Goal: Task Accomplishment & Management: Use online tool/utility

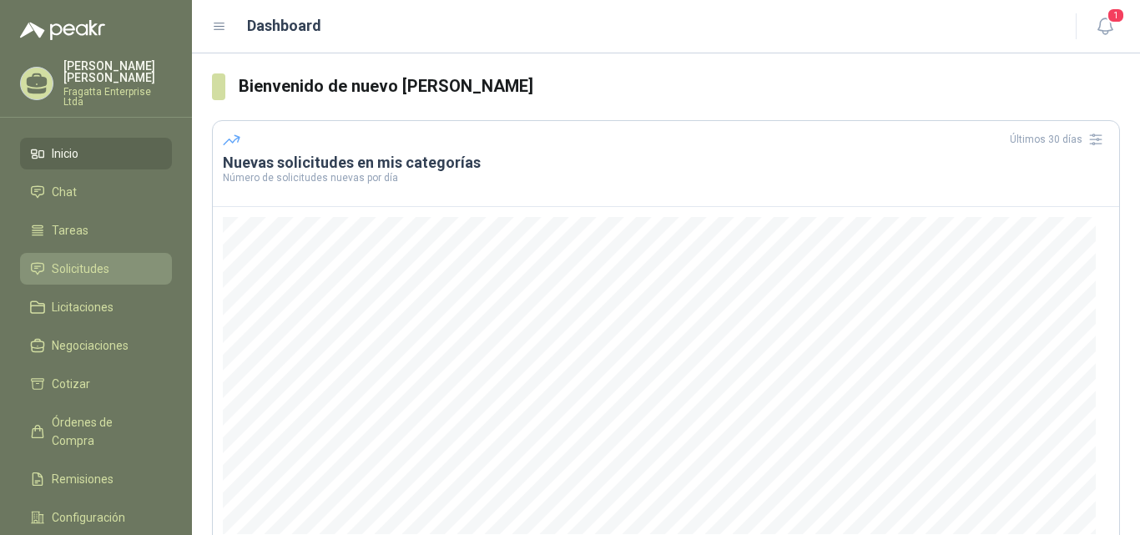
click at [80, 260] on span "Solicitudes" at bounding box center [81, 269] width 58 height 18
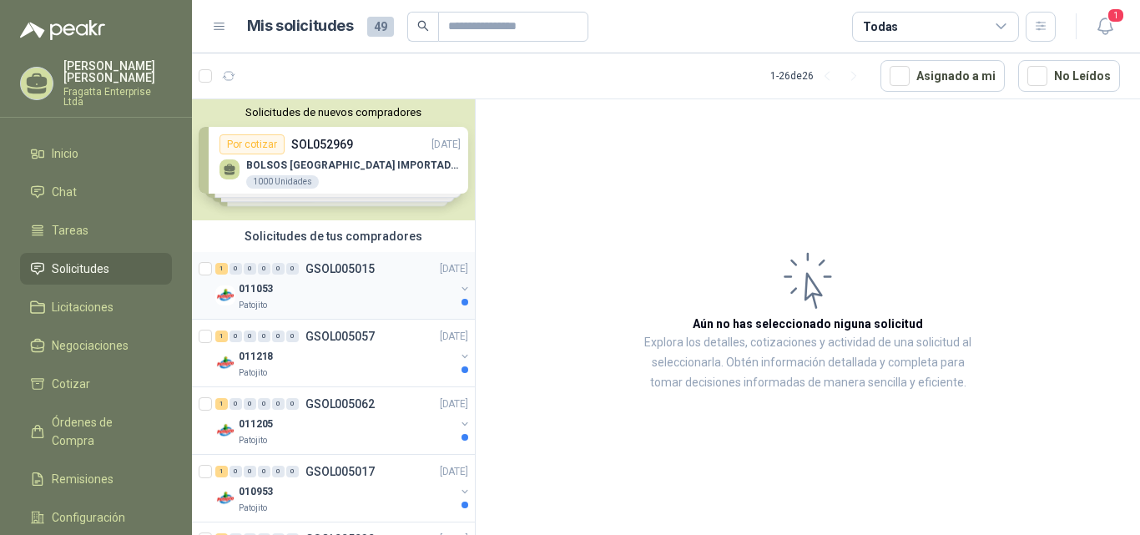
click at [341, 286] on div "011053" at bounding box center [347, 289] width 216 height 20
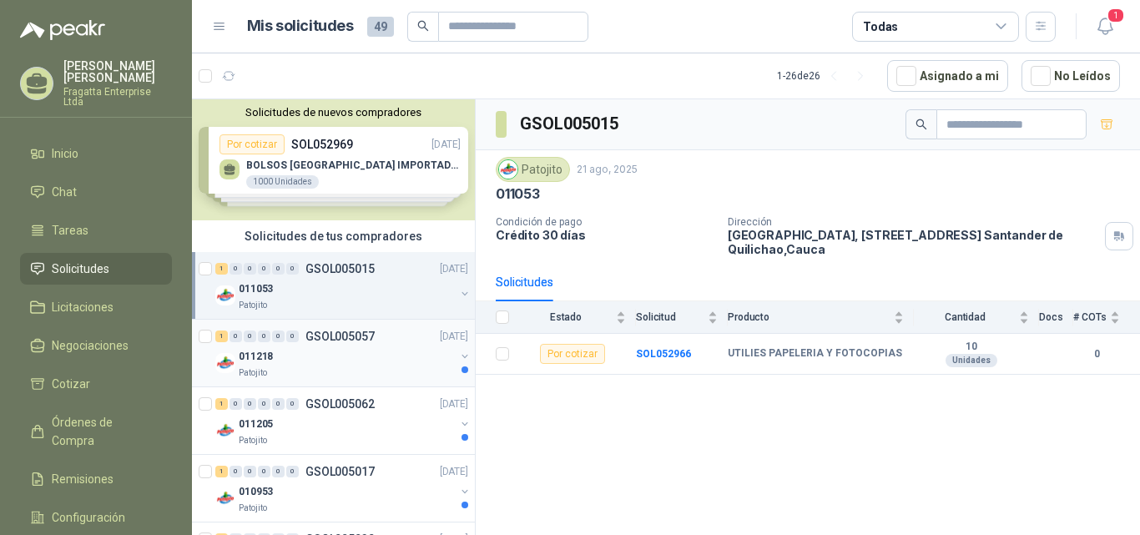
click at [318, 354] on div "011218" at bounding box center [347, 356] width 216 height 20
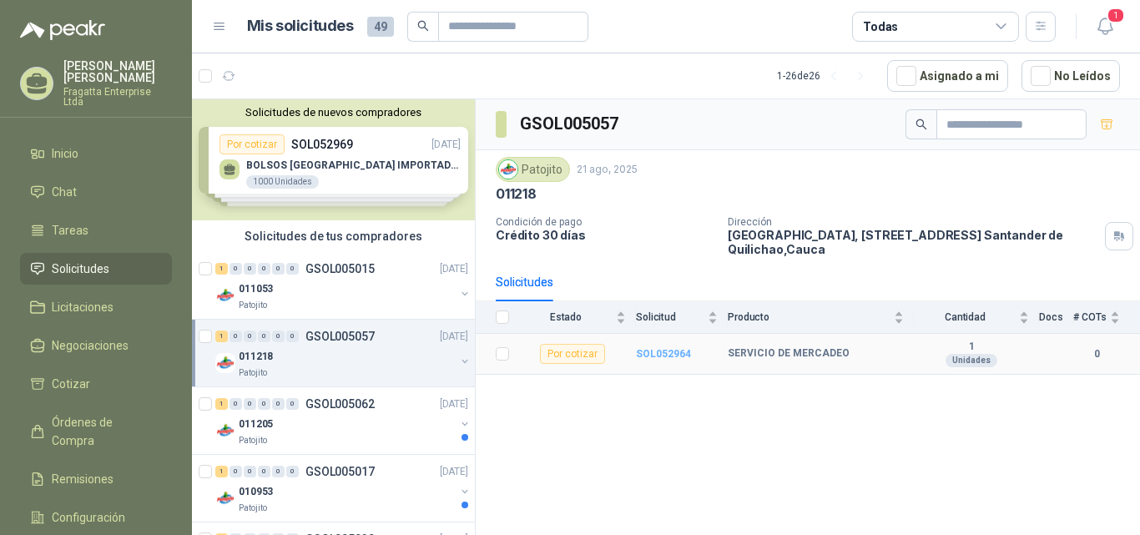
click at [658, 356] on b "SOL052964" at bounding box center [663, 354] width 55 height 12
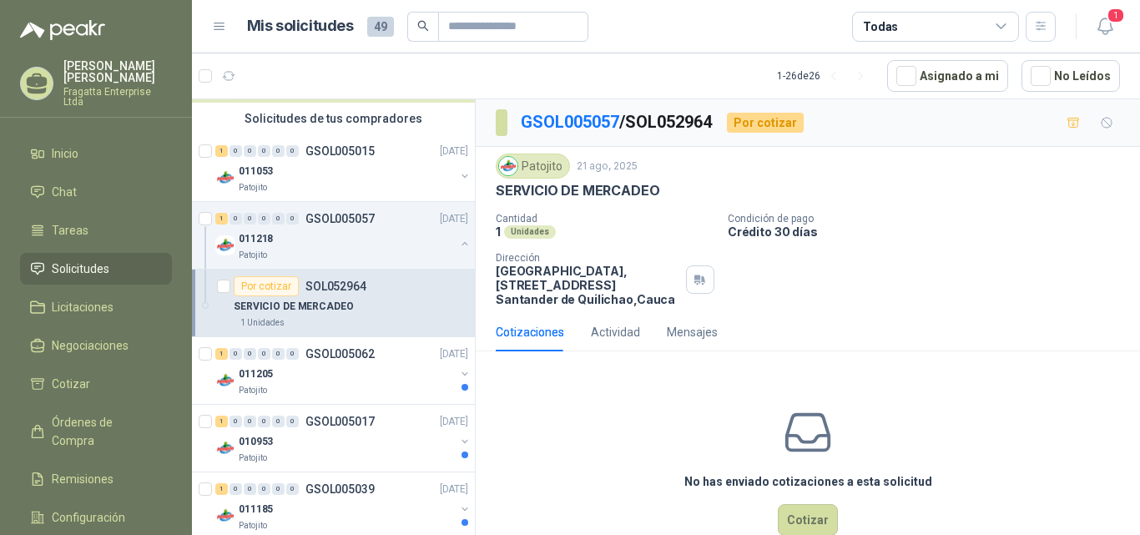
scroll to position [185, 0]
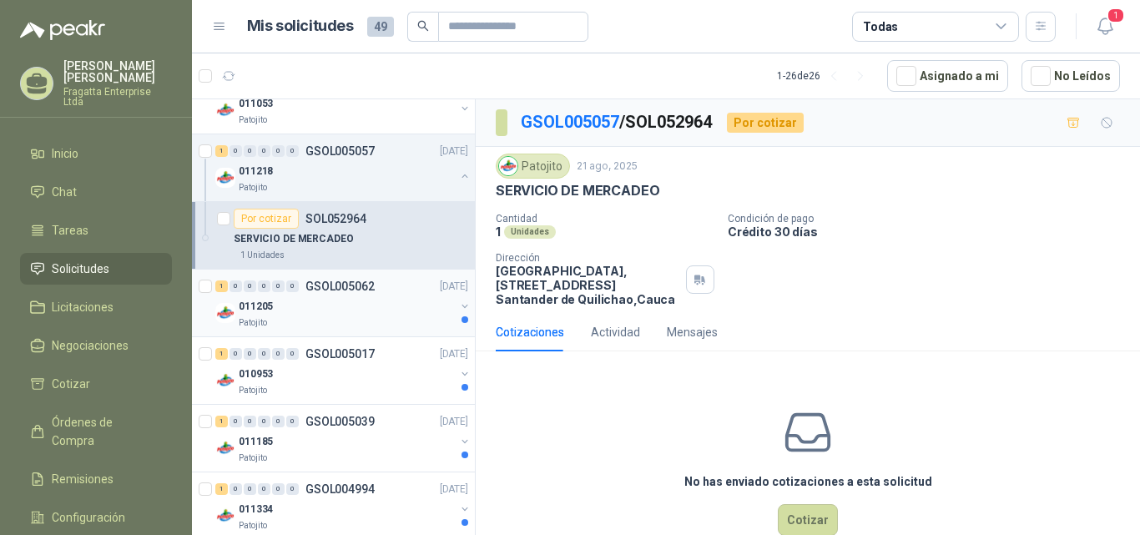
click at [318, 311] on div "011205" at bounding box center [347, 306] width 216 height 20
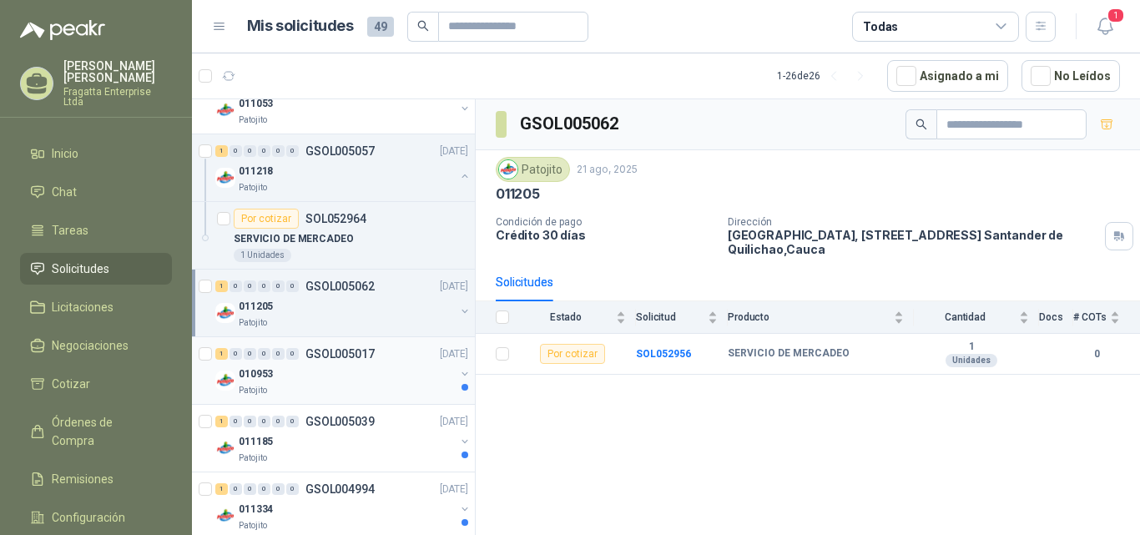
click at [325, 373] on div "010953" at bounding box center [347, 374] width 216 height 20
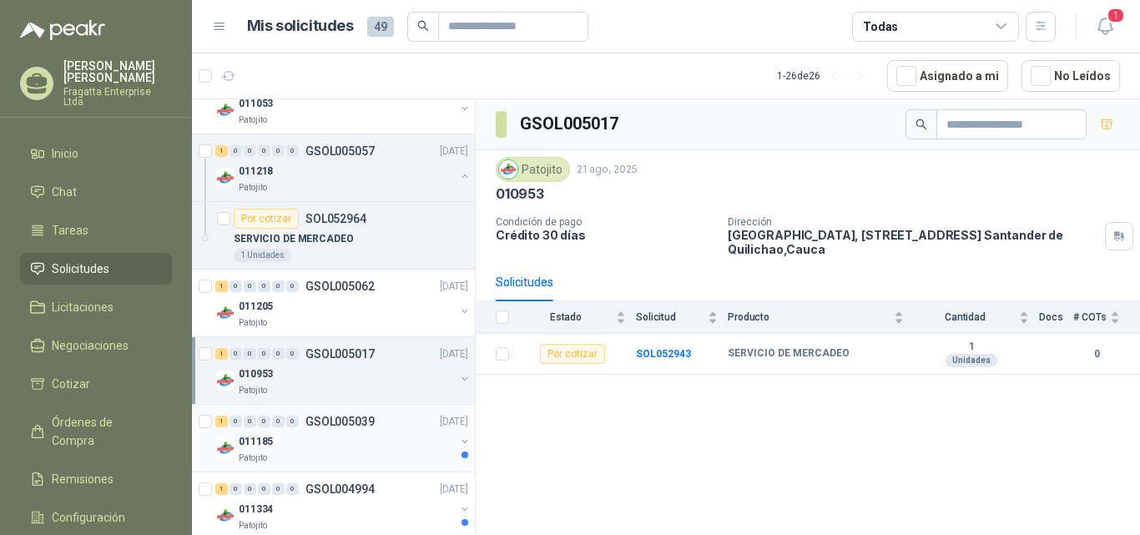
click at [323, 448] on div "011185" at bounding box center [347, 442] width 216 height 20
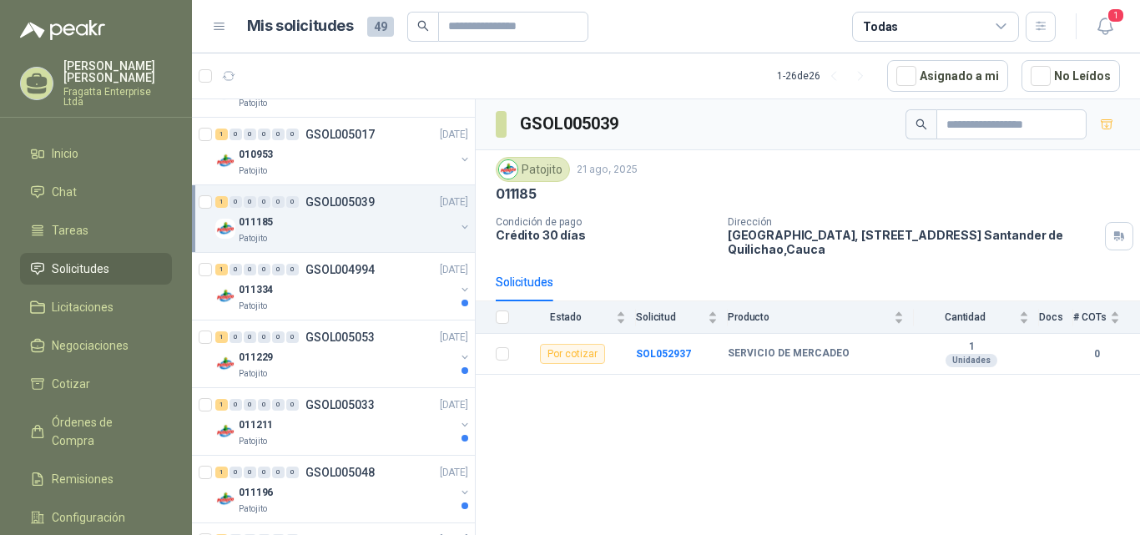
scroll to position [409, 0]
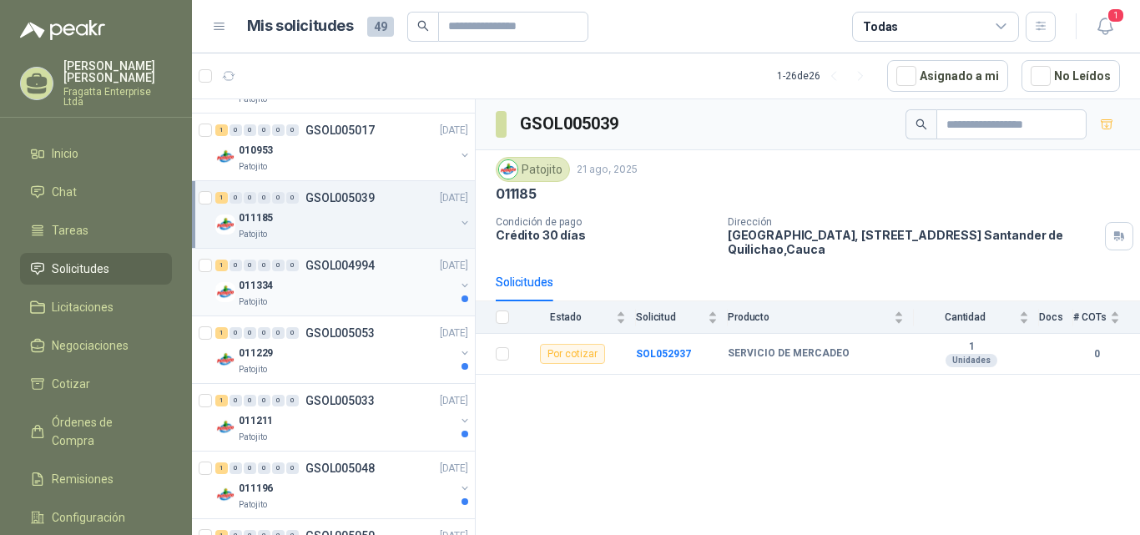
click at [364, 298] on div "Patojito" at bounding box center [347, 302] width 216 height 13
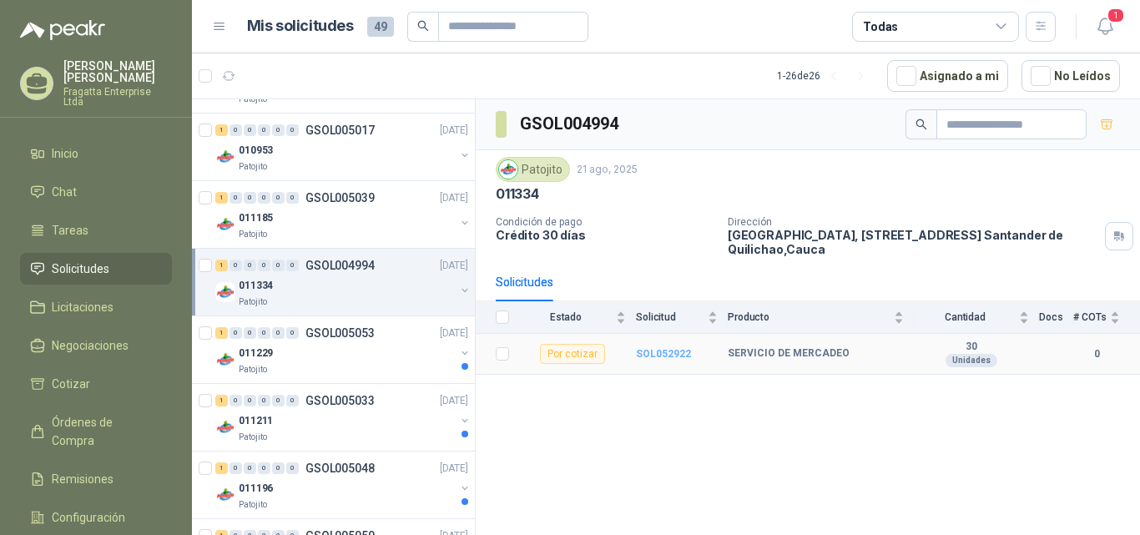
click at [663, 355] on b "SOL052922" at bounding box center [663, 354] width 55 height 12
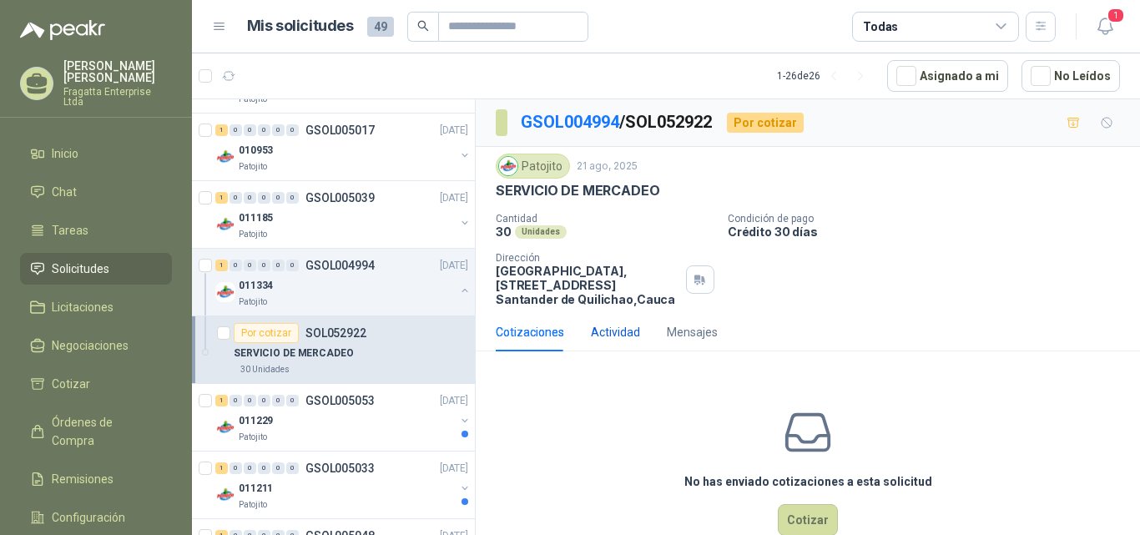
click at [609, 331] on div "Actividad" at bounding box center [615, 332] width 49 height 18
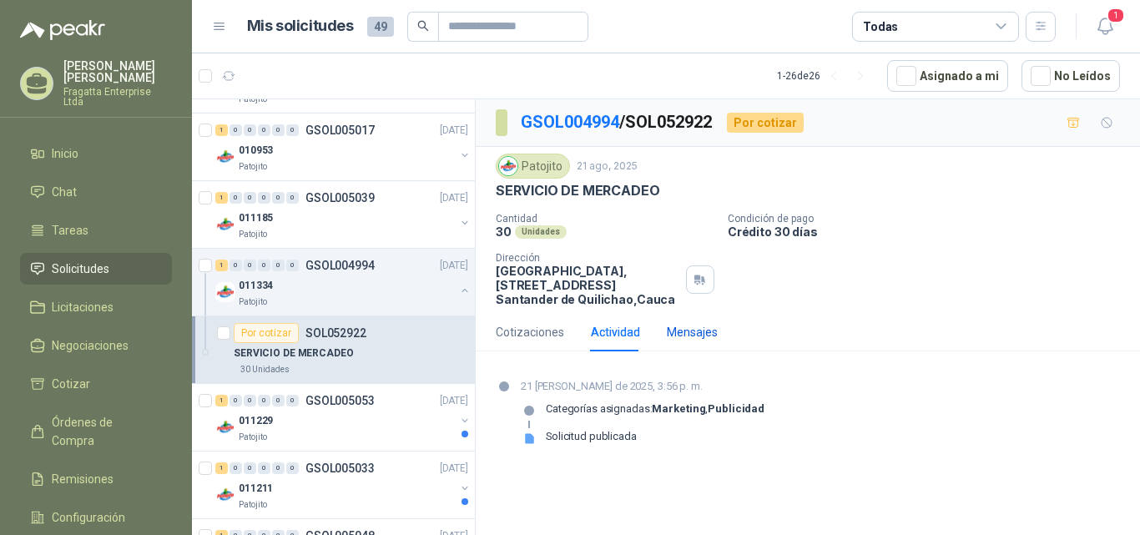
click at [683, 327] on div "Mensajes" at bounding box center [692, 332] width 51 height 18
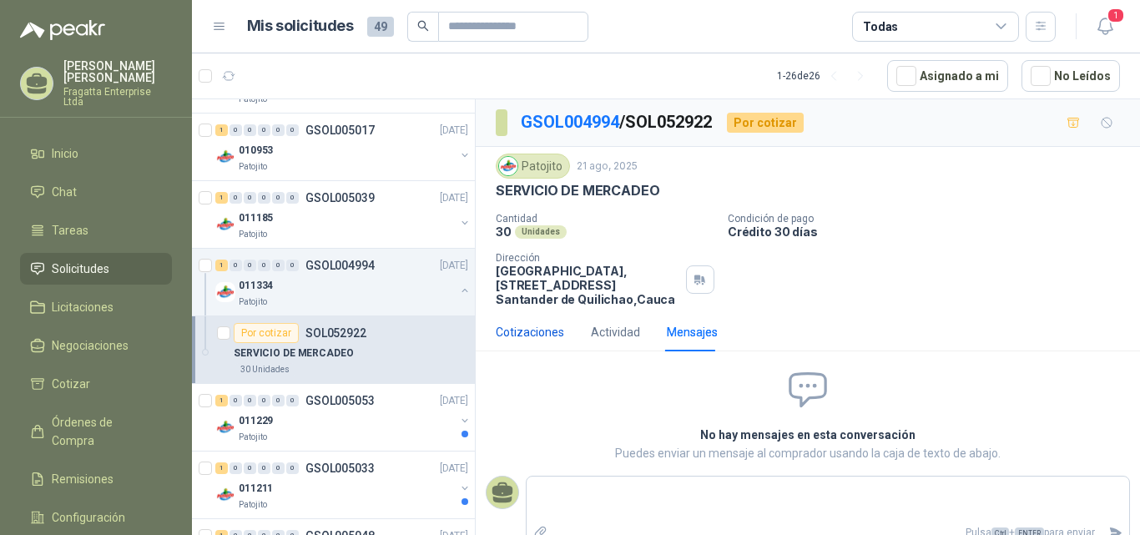
click at [535, 326] on div "Cotizaciones" at bounding box center [530, 332] width 68 height 18
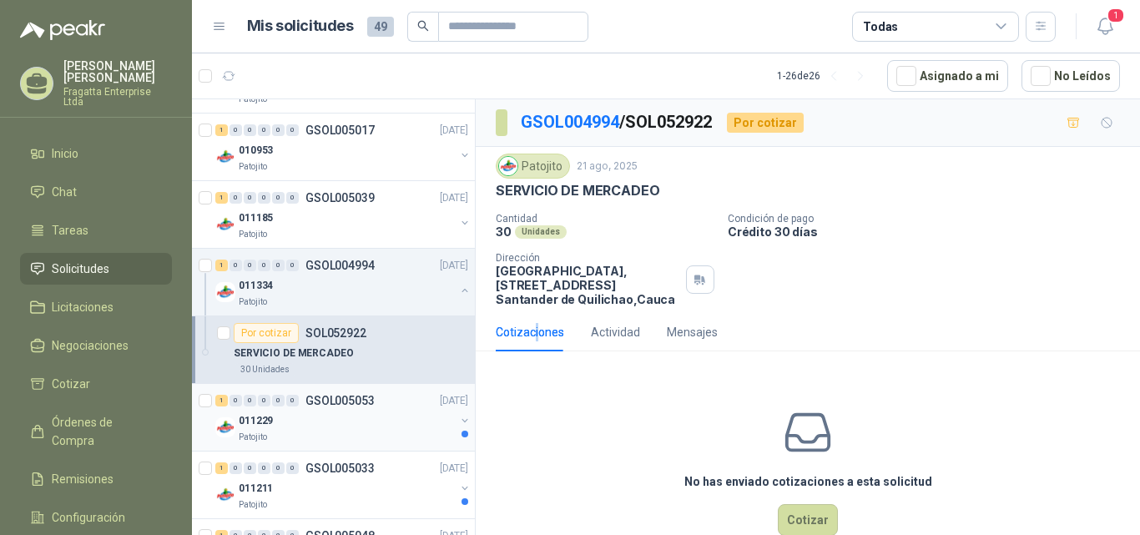
click at [368, 407] on p "GSOL005053" at bounding box center [340, 401] width 69 height 12
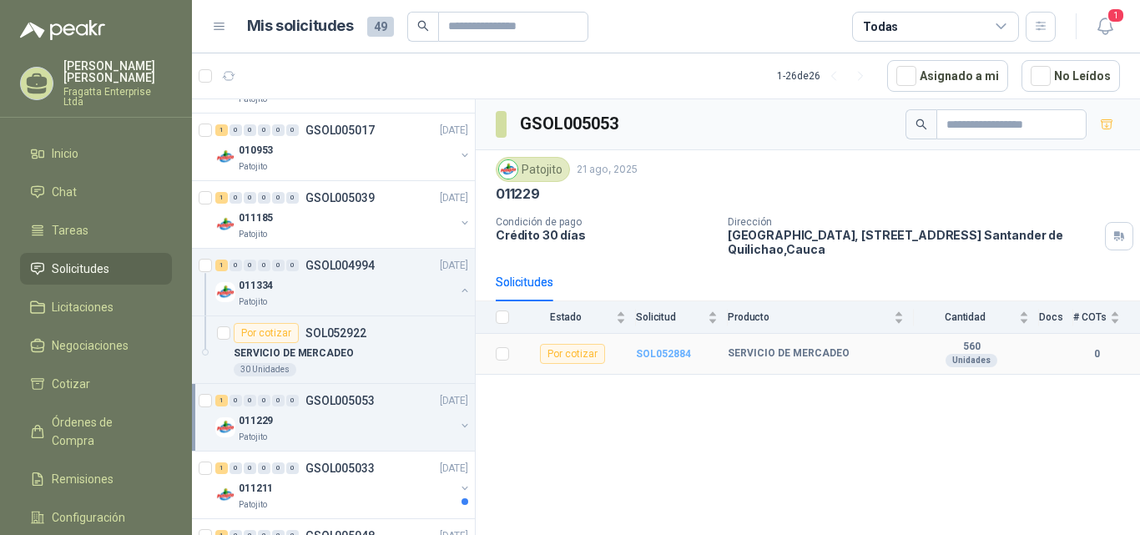
click at [663, 356] on b "SOL052884" at bounding box center [663, 354] width 55 height 12
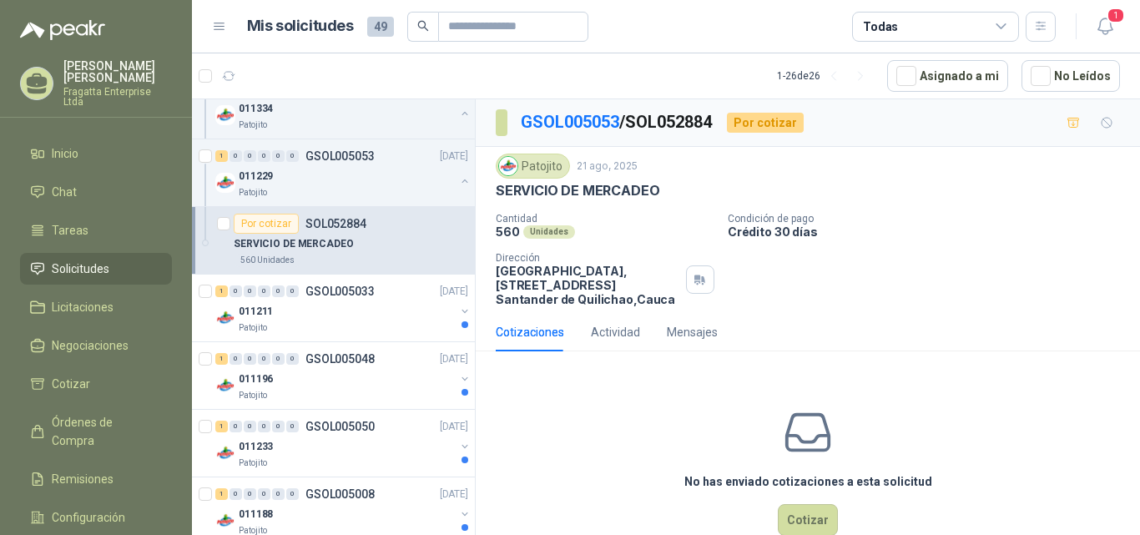
scroll to position [679, 0]
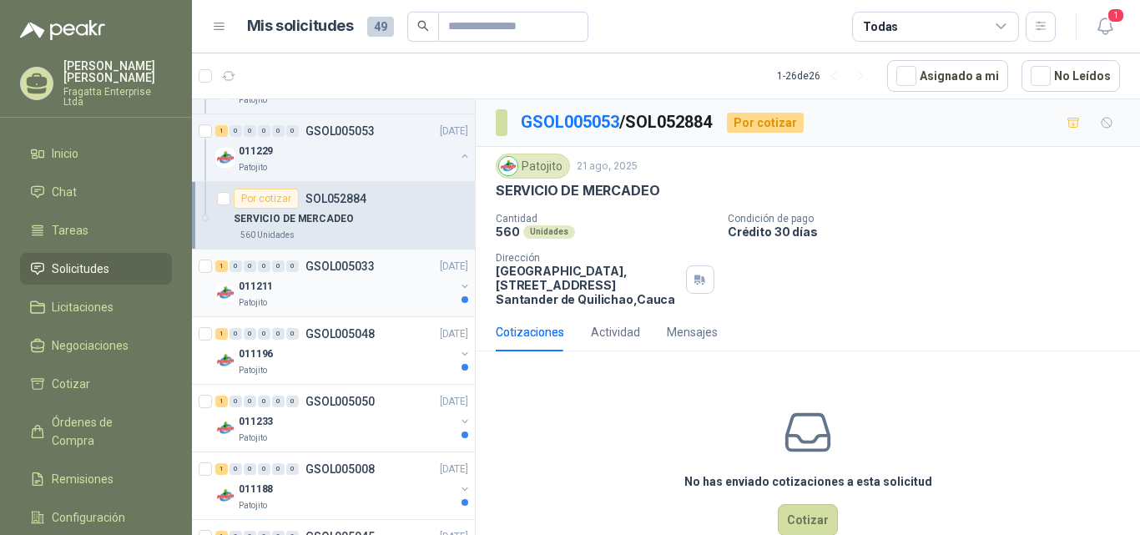
click at [358, 281] on div "011211" at bounding box center [347, 286] width 216 height 20
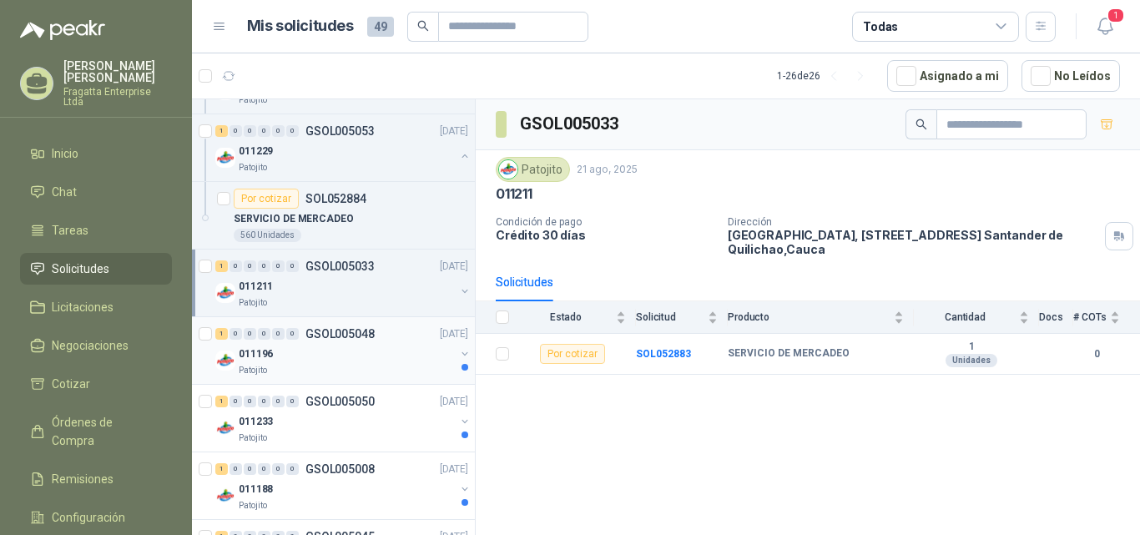
click at [387, 350] on div "011196" at bounding box center [347, 354] width 216 height 20
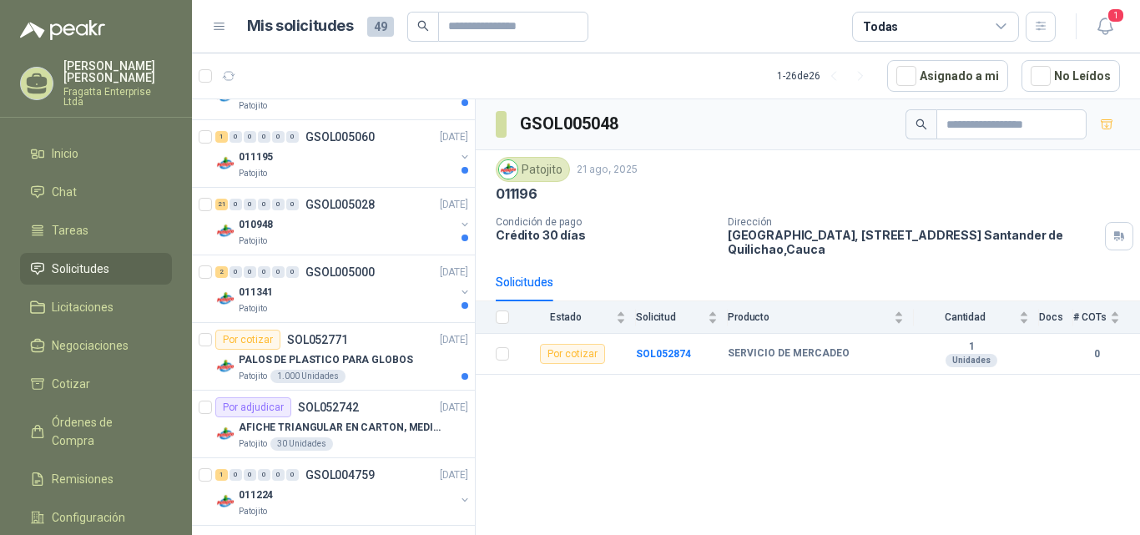
scroll to position [1696, 0]
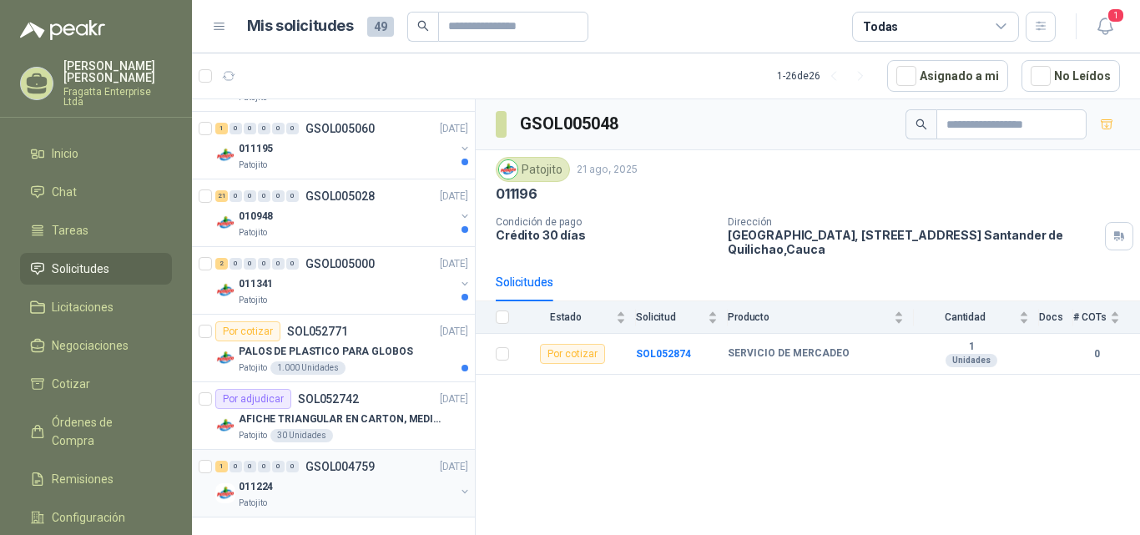
click at [380, 485] on div "011224" at bounding box center [347, 487] width 216 height 20
click at [392, 354] on p "PALOS DE PLASTICO PARA GLOBOS" at bounding box center [326, 352] width 174 height 16
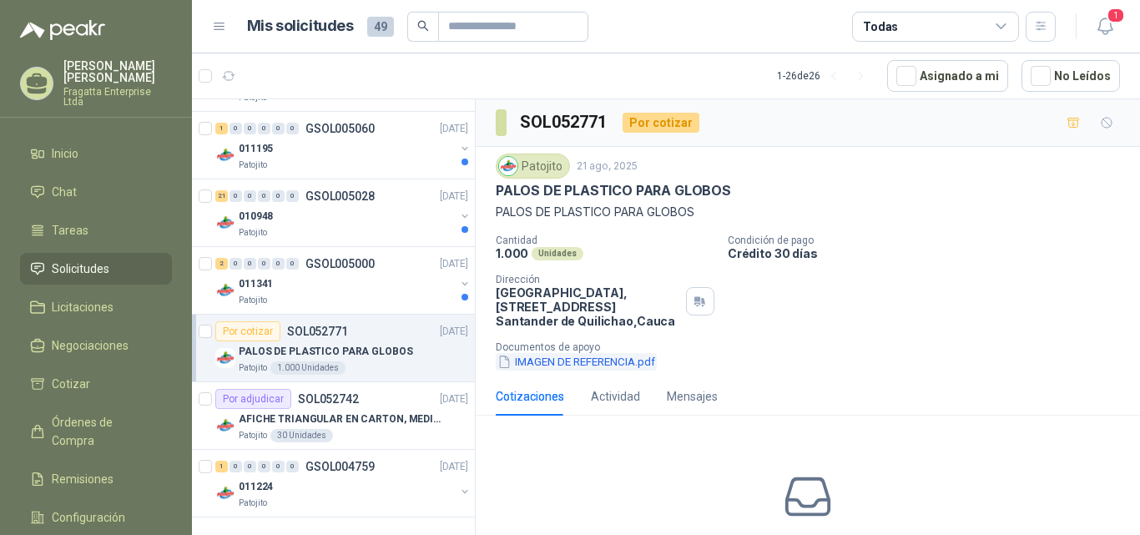
click at [602, 363] on button "IMAGEN DE REFERENCIA.pdf" at bounding box center [576, 362] width 161 height 18
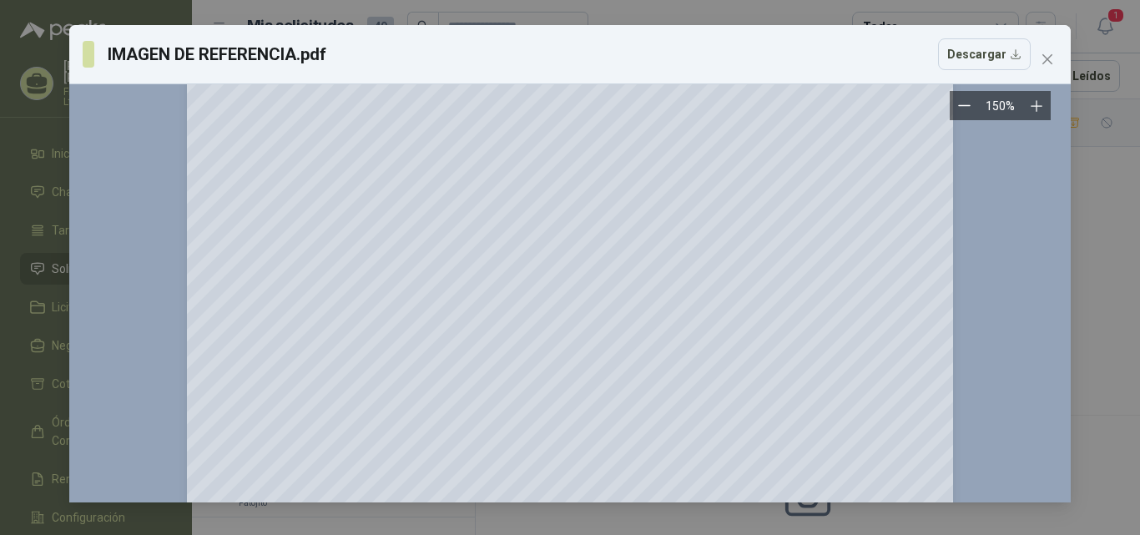
scroll to position [6, 0]
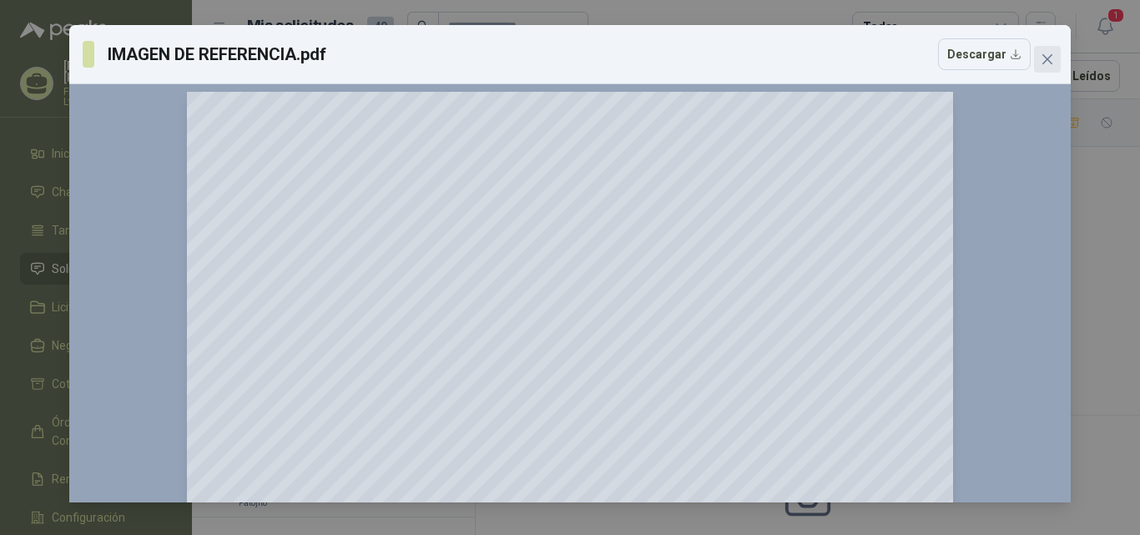
click at [1050, 53] on icon "close" at bounding box center [1047, 59] width 13 height 13
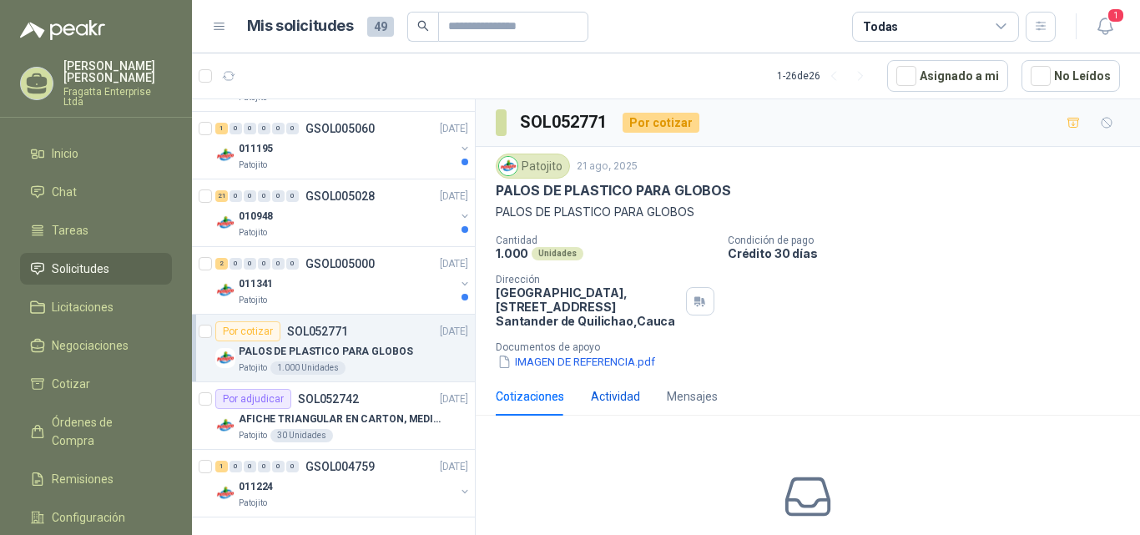
click at [621, 395] on div "Actividad" at bounding box center [615, 396] width 49 height 18
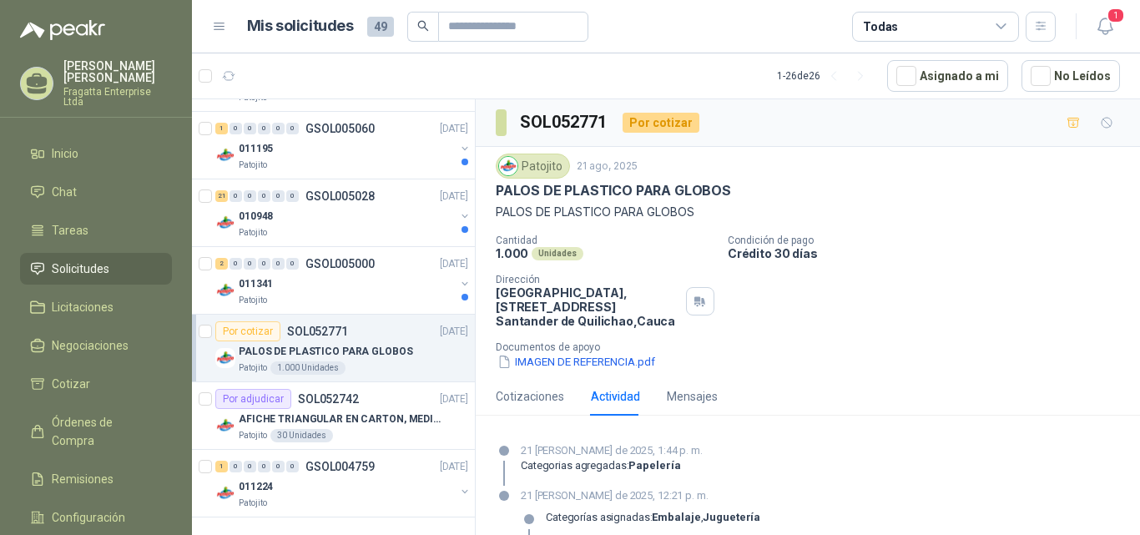
scroll to position [42, 0]
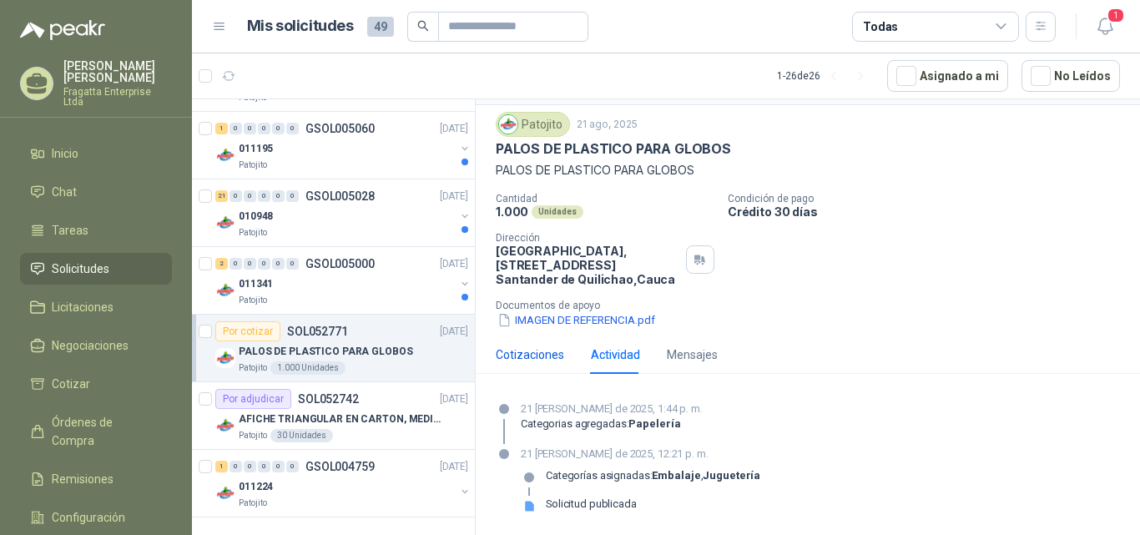
click at [534, 352] on div "Cotizaciones" at bounding box center [530, 355] width 68 height 18
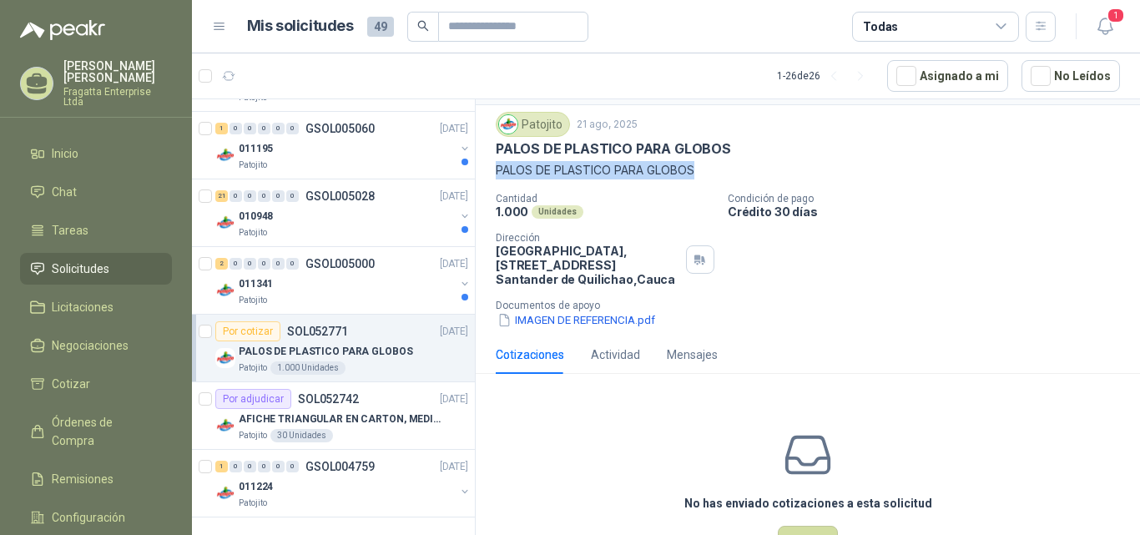
drag, startPoint x: 696, startPoint y: 165, endPoint x: 498, endPoint y: 165, distance: 197.9
click at [498, 165] on p "PALOS DE PLASTICO PARA GLOBOS" at bounding box center [808, 170] width 624 height 18
copy p "PALOS DE PLASTICO PARA GLOBOS"
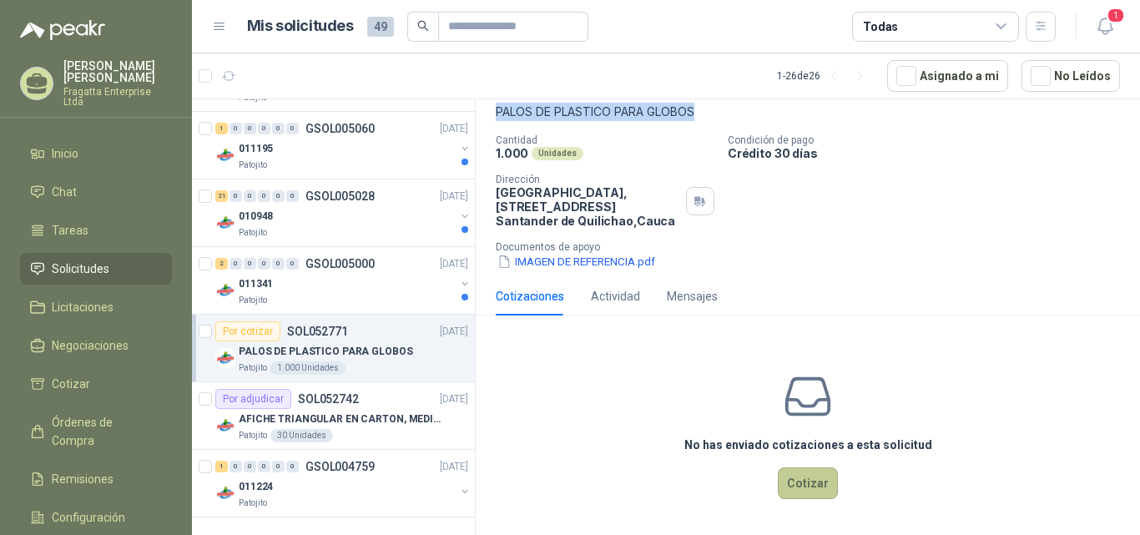
click at [788, 483] on button "Cotizar" at bounding box center [808, 484] width 60 height 32
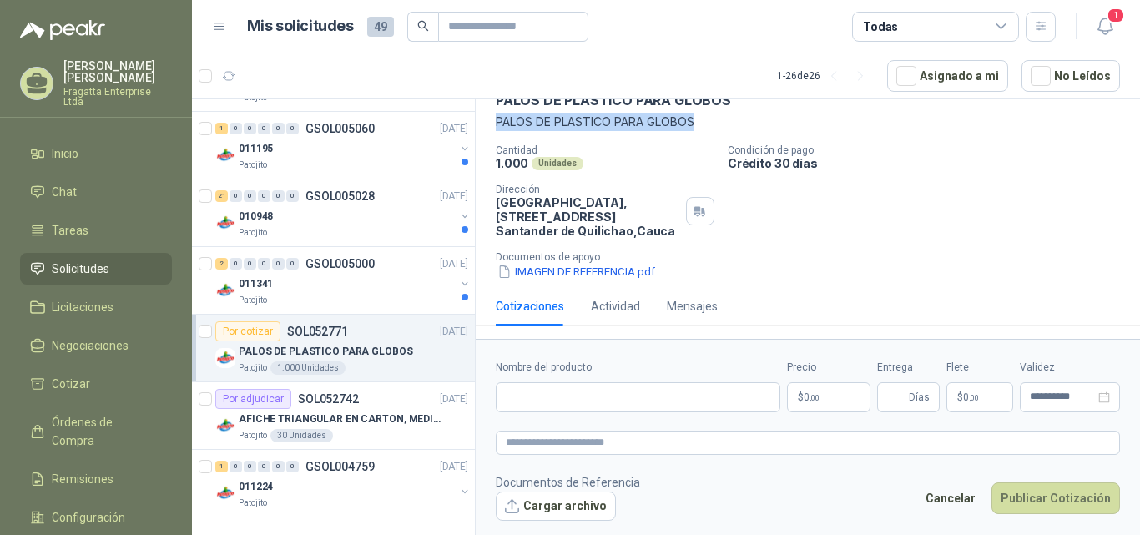
scroll to position [90, 0]
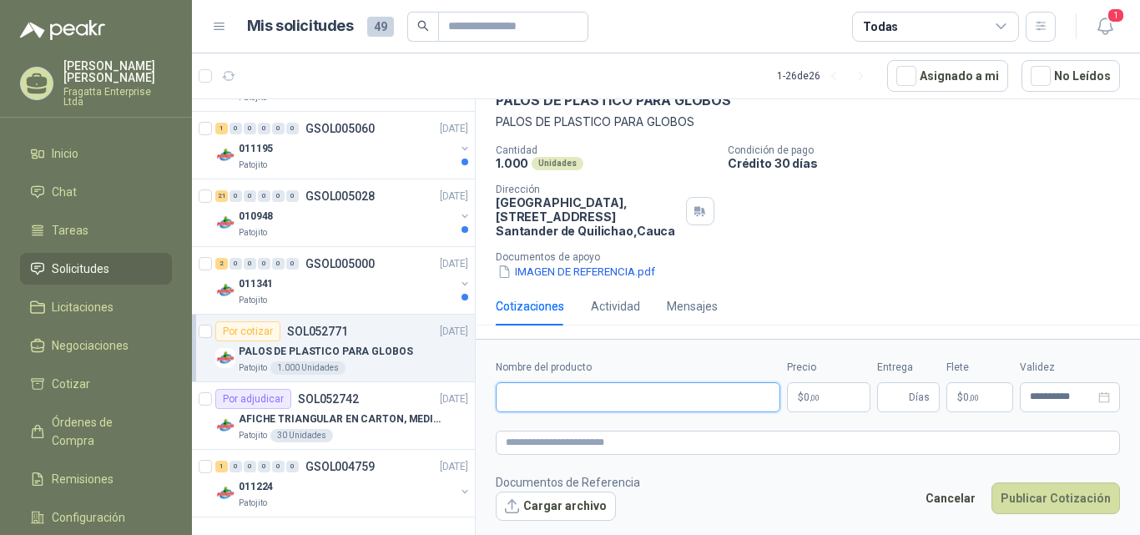
click at [540, 390] on input "Nombre del producto" at bounding box center [638, 397] width 285 height 30
paste input "**********"
type input "**********"
click at [815, 391] on p "$ 0 ,00" at bounding box center [828, 397] width 83 height 30
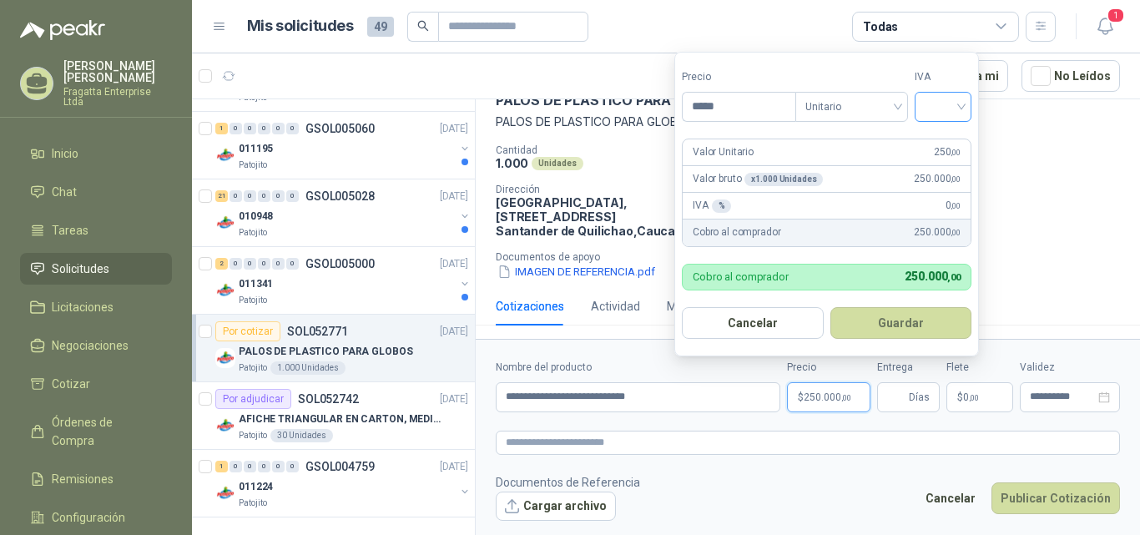
click at [967, 104] on div at bounding box center [943, 107] width 57 height 30
type input "*****"
click at [943, 129] on div "19%" at bounding box center [947, 141] width 51 height 27
click at [877, 318] on button "Guardar" at bounding box center [904, 323] width 144 height 32
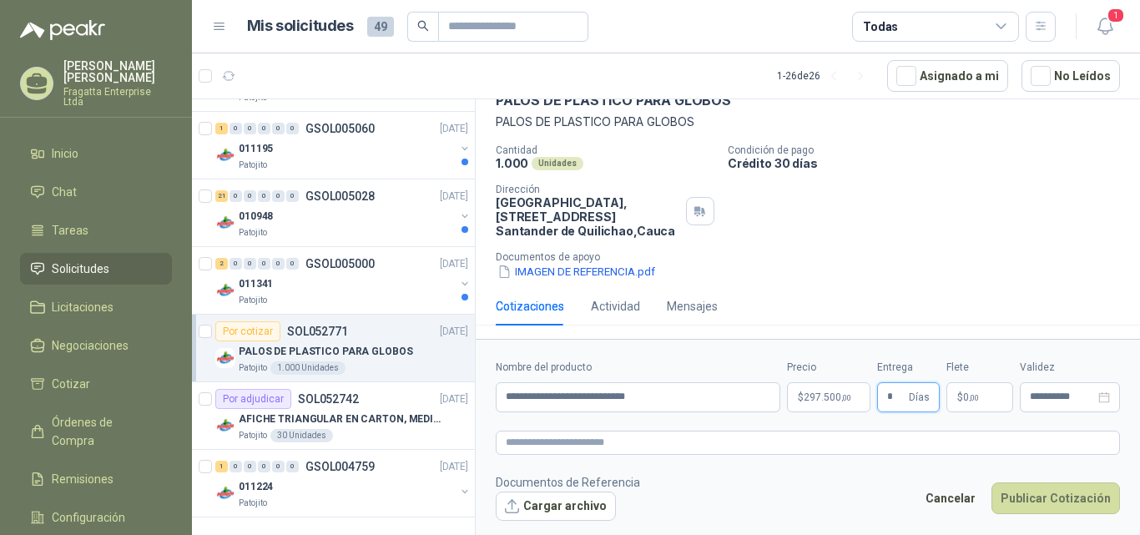
type input "*"
click at [1067, 331] on div "Cotizaciones Actividad Mensajes 21 [PERSON_NAME] de 2025, 1:44 p. m. Categorias…" at bounding box center [808, 313] width 665 height 52
click at [543, 509] on button "Cargar archivo" at bounding box center [556, 507] width 120 height 30
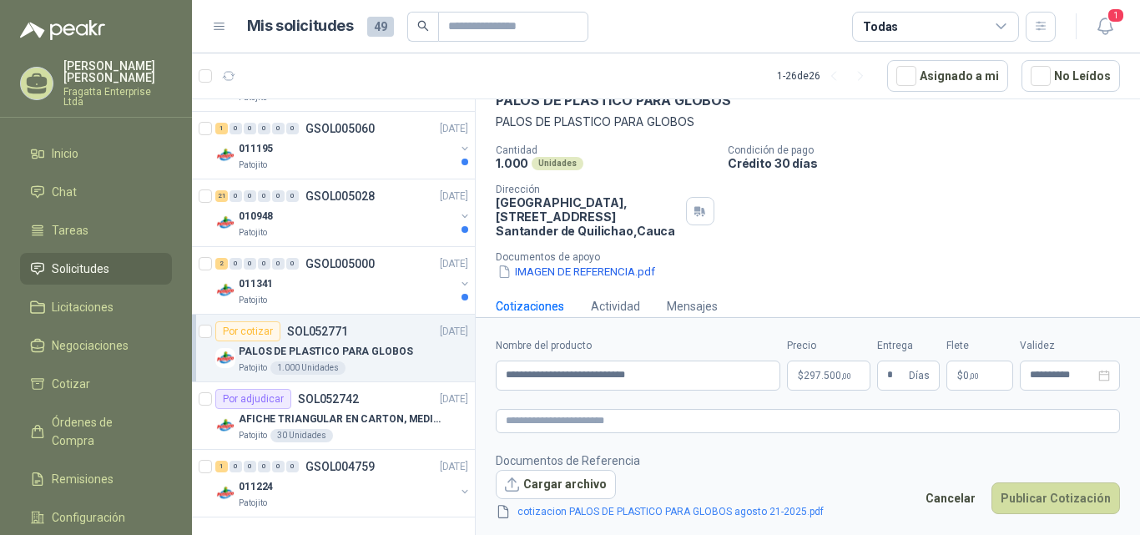
scroll to position [101, 0]
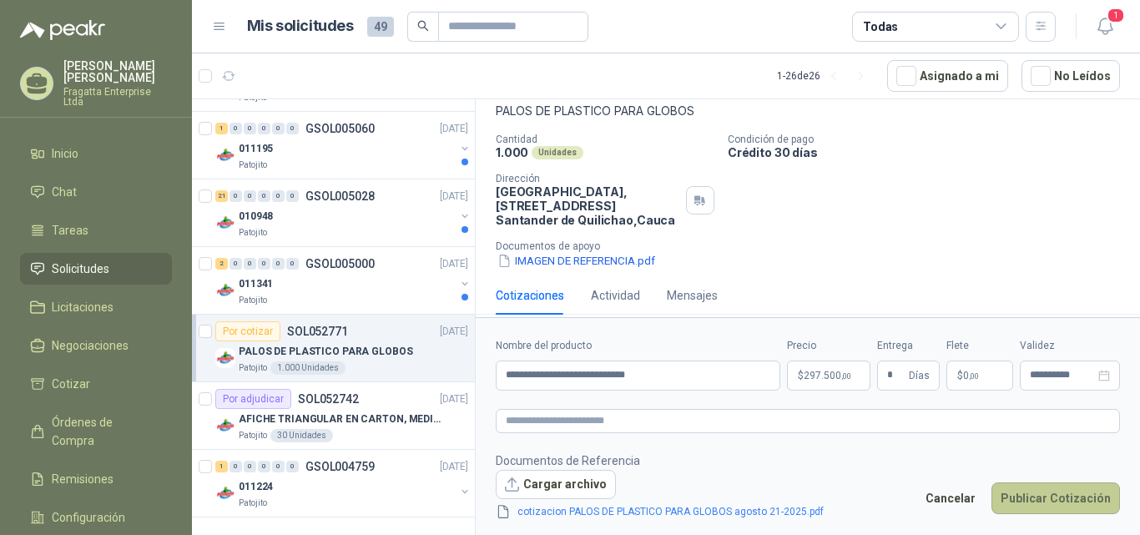
click at [1039, 494] on button "Publicar Cotización" at bounding box center [1056, 499] width 129 height 32
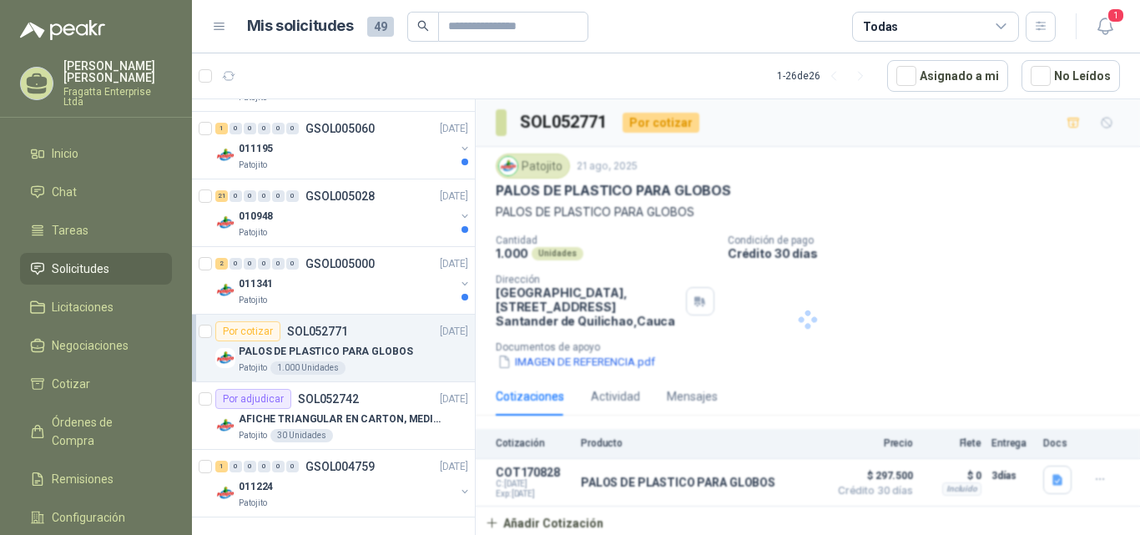
scroll to position [0, 0]
click at [364, 287] on div "011341" at bounding box center [347, 284] width 216 height 20
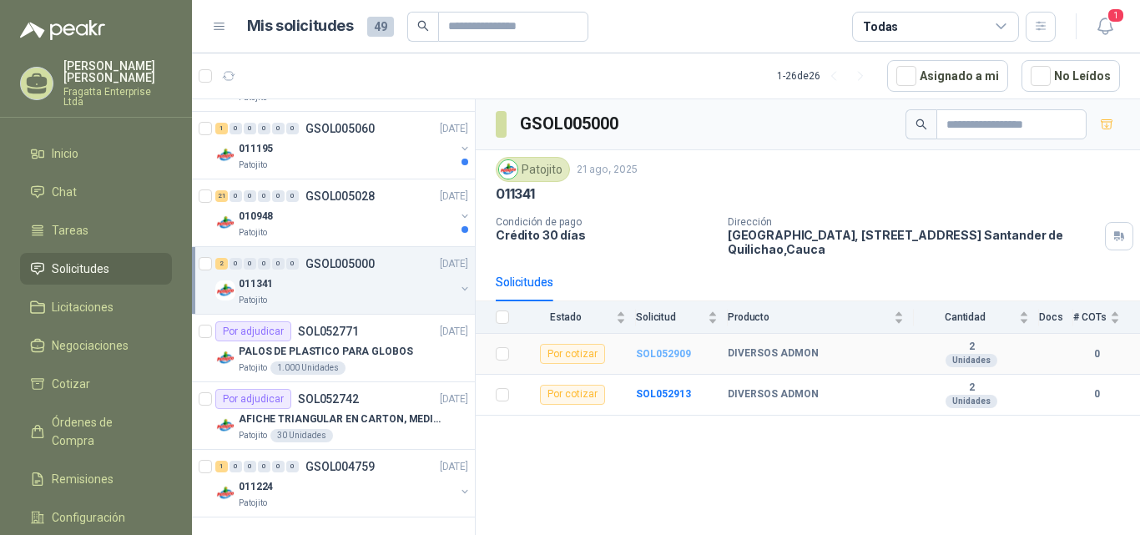
click at [667, 353] on b "SOL052909" at bounding box center [663, 354] width 55 height 12
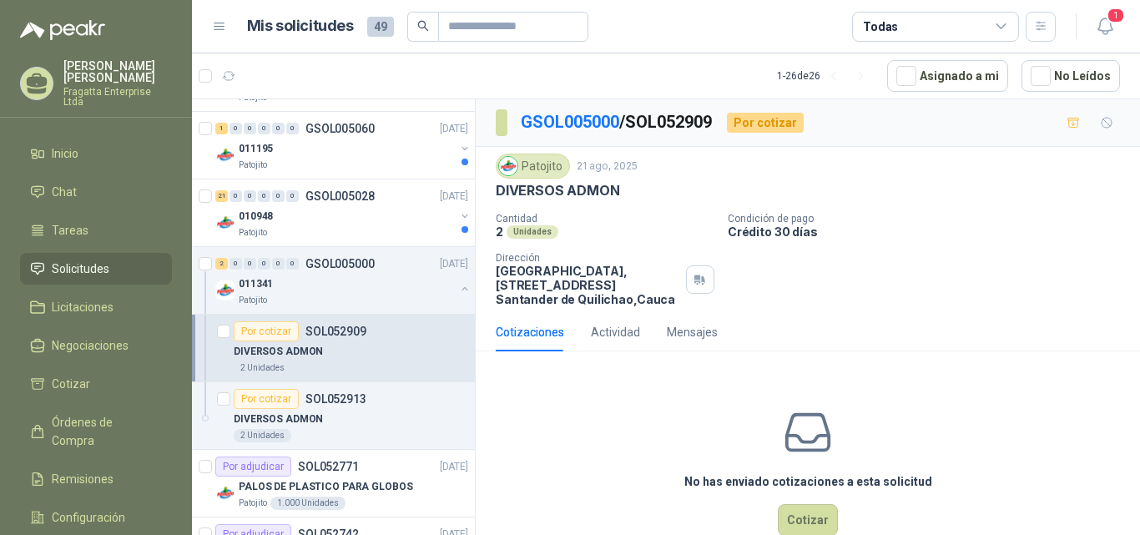
scroll to position [38, 0]
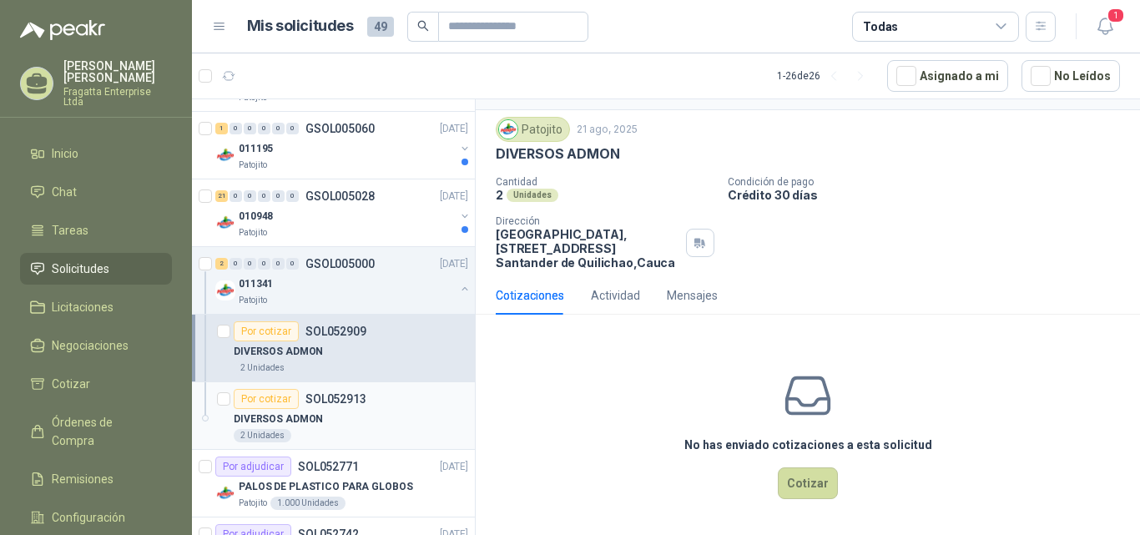
click at [392, 403] on div "Por cotizar SOL052913" at bounding box center [351, 399] width 235 height 20
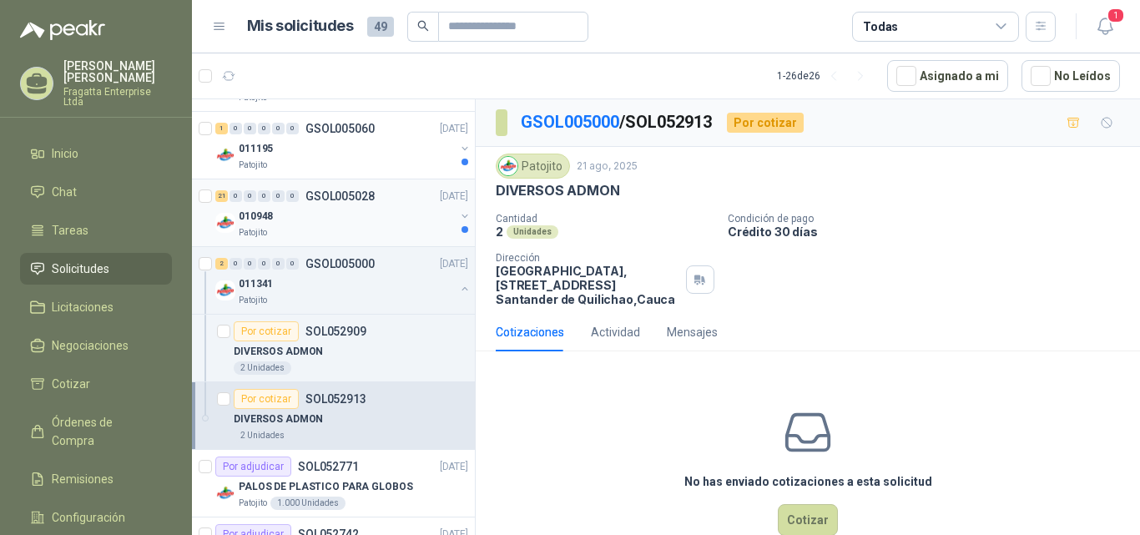
click at [388, 225] on div "010948" at bounding box center [347, 216] width 216 height 20
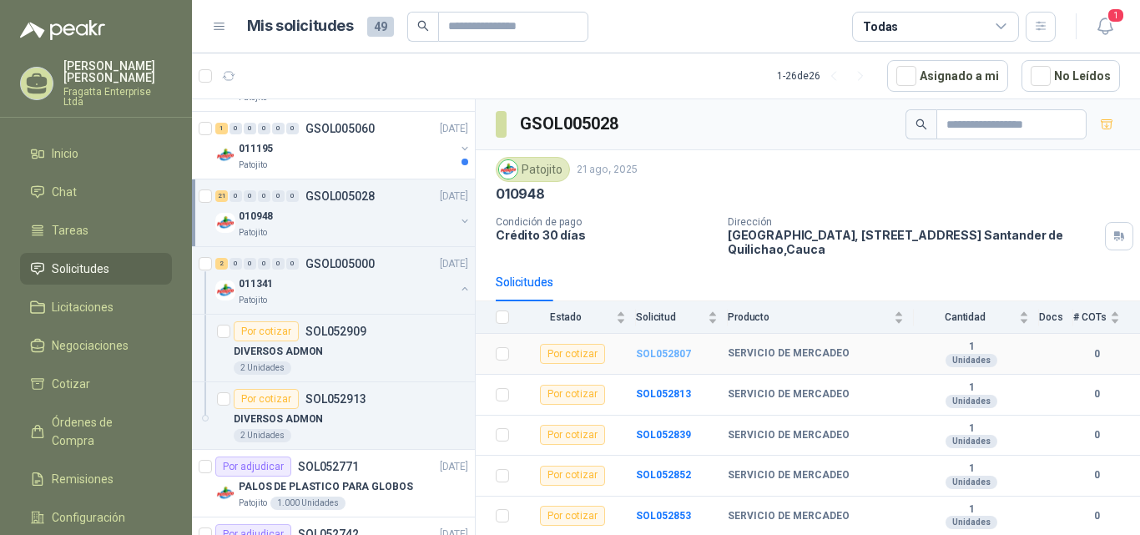
click at [665, 353] on b "SOL052807" at bounding box center [663, 354] width 55 height 12
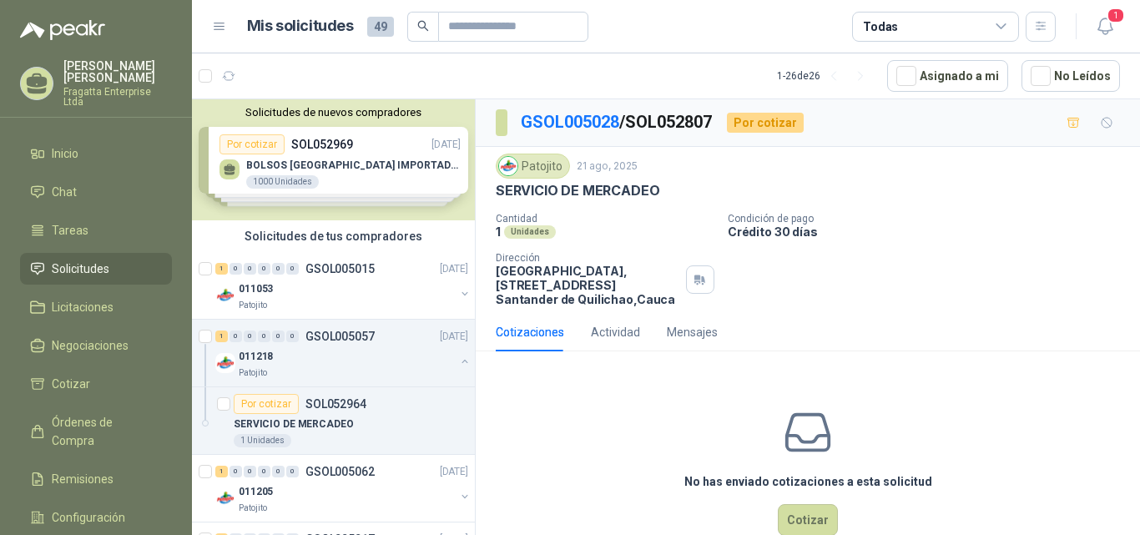
click at [351, 167] on div "Solicitudes de nuevos compradores Por cotizar SOL052969 [DATE] BOLSOS VENECIA I…" at bounding box center [333, 159] width 283 height 121
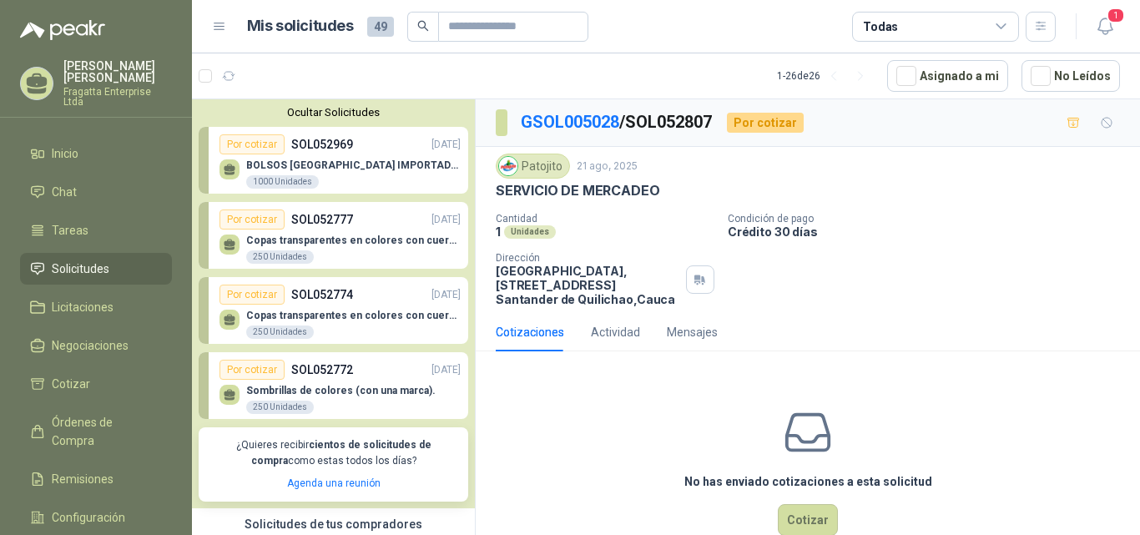
click at [336, 387] on p "Sombrillas de colores (con una marca)." at bounding box center [341, 391] width 190 height 12
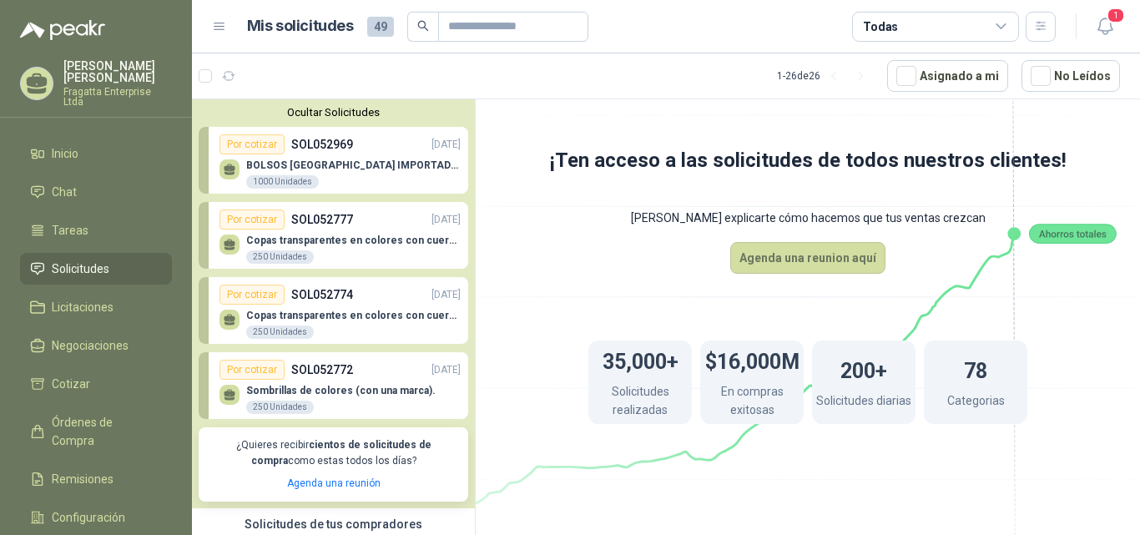
click at [350, 115] on button "Ocultar Solicitudes" at bounding box center [334, 112] width 270 height 13
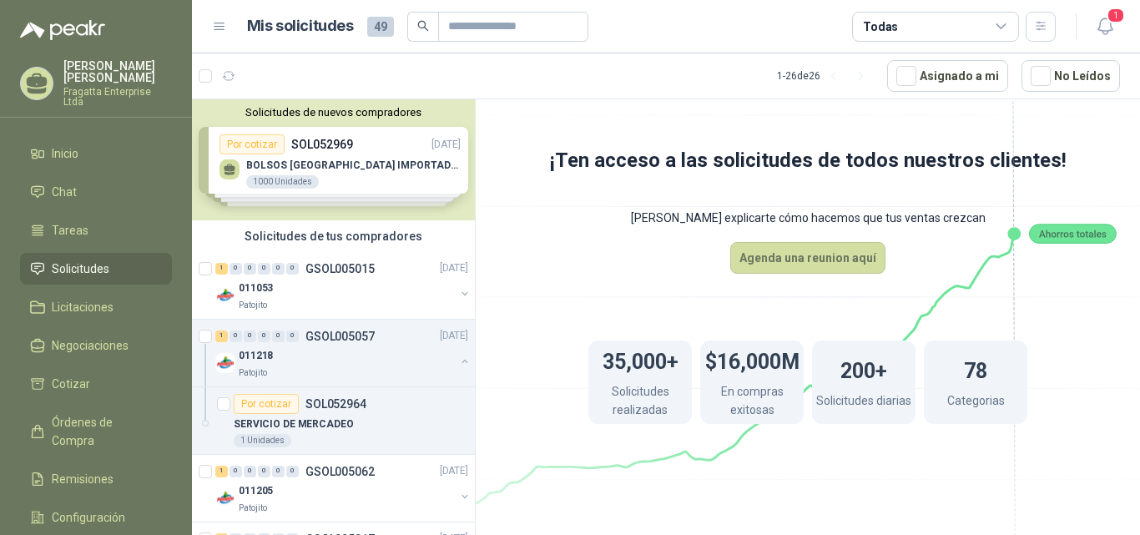
click at [350, 115] on button "Solicitudes de nuevos compradores" at bounding box center [334, 112] width 270 height 13
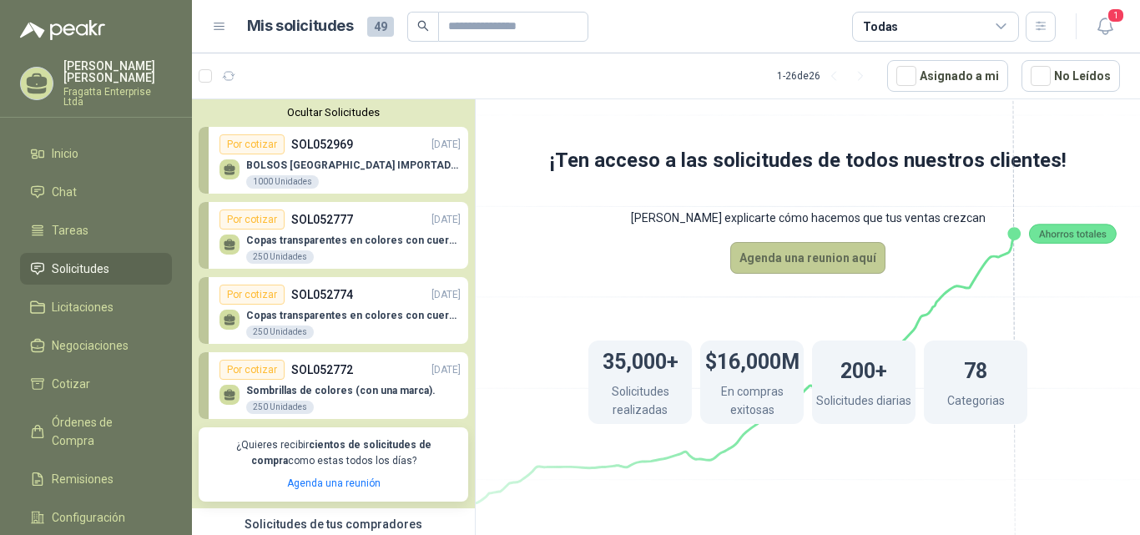
click at [806, 261] on button "Agenda una reunion aquí" at bounding box center [808, 258] width 155 height 32
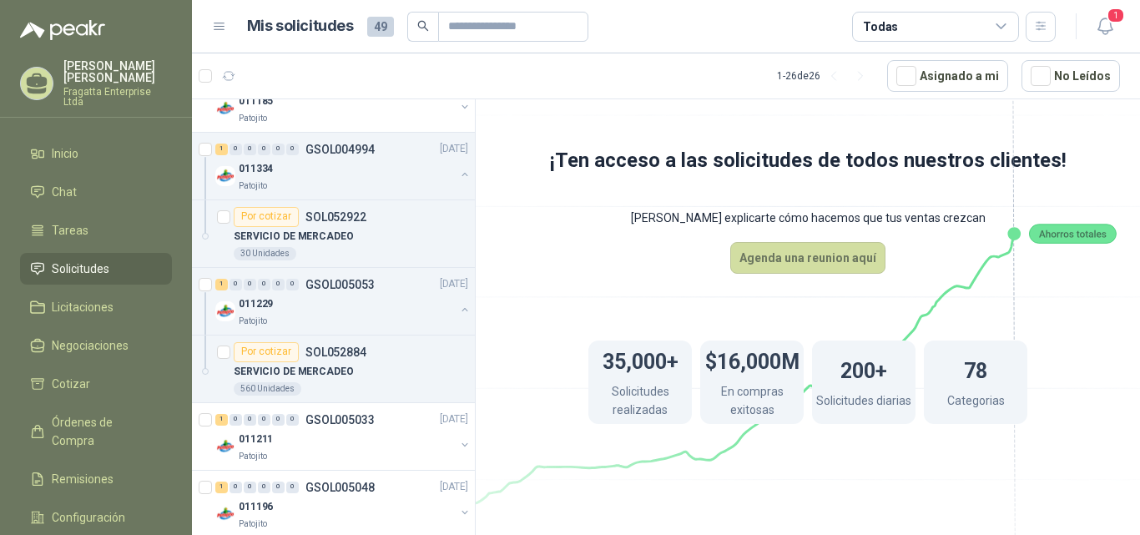
scroll to position [903, 0]
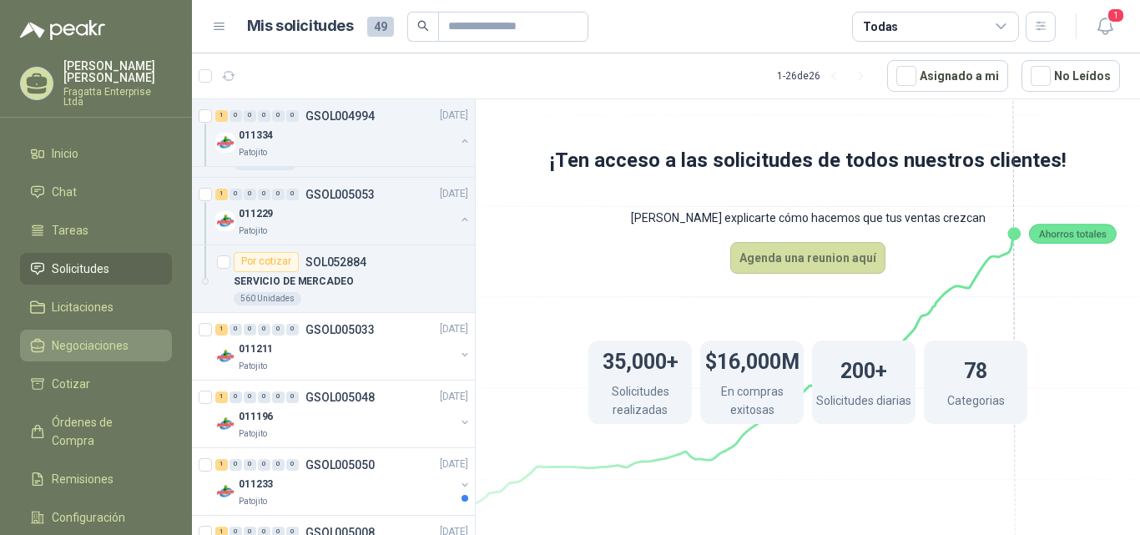
click at [76, 336] on span "Negociaciones" at bounding box center [90, 345] width 77 height 18
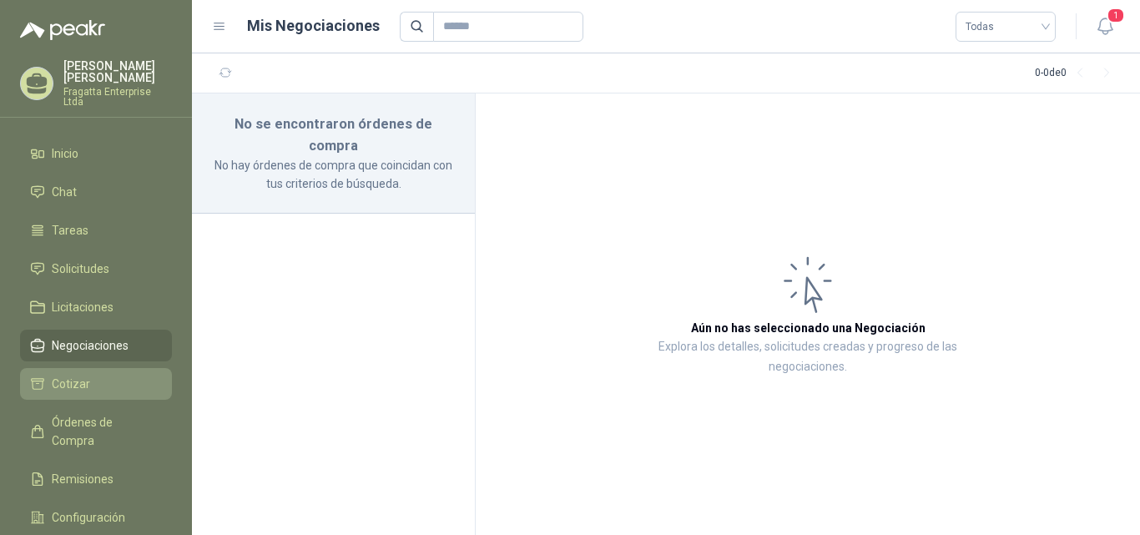
click at [66, 375] on span "Cotizar" at bounding box center [71, 384] width 38 height 18
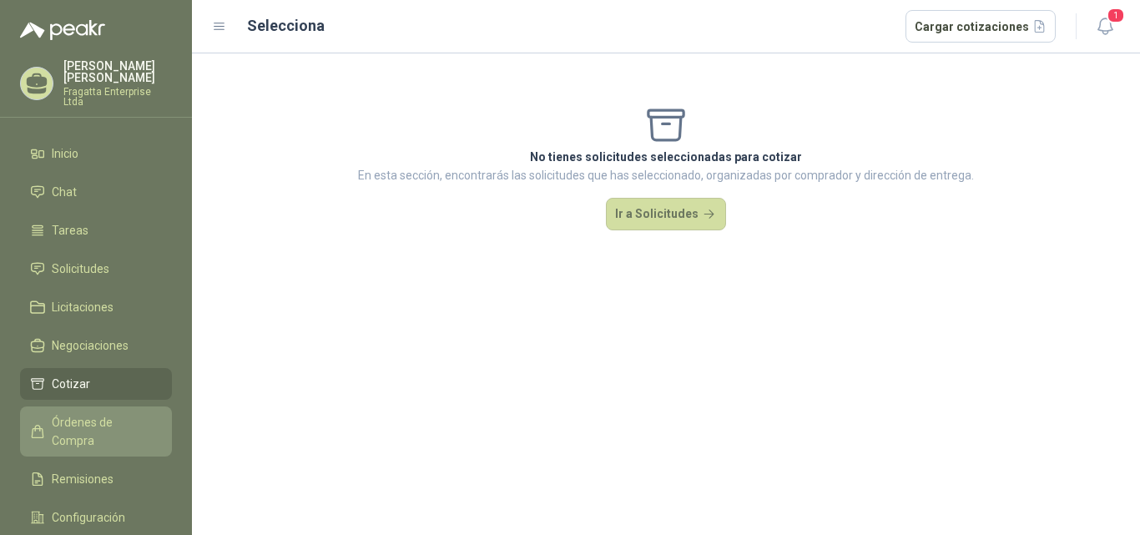
click at [69, 413] on span "Órdenes de Compra" at bounding box center [104, 431] width 104 height 37
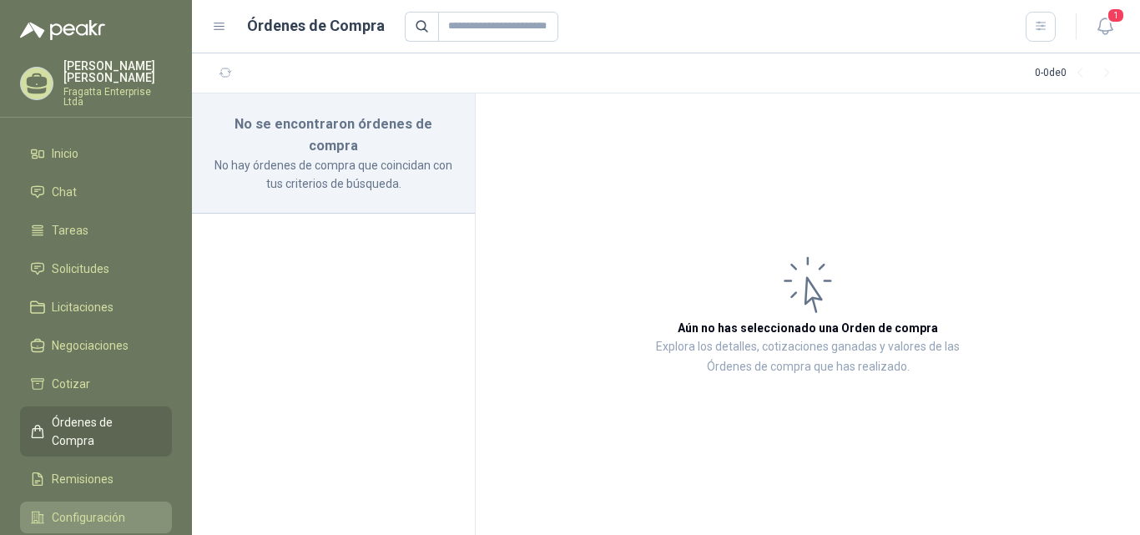
click at [73, 508] on span "Configuración" at bounding box center [88, 517] width 73 height 18
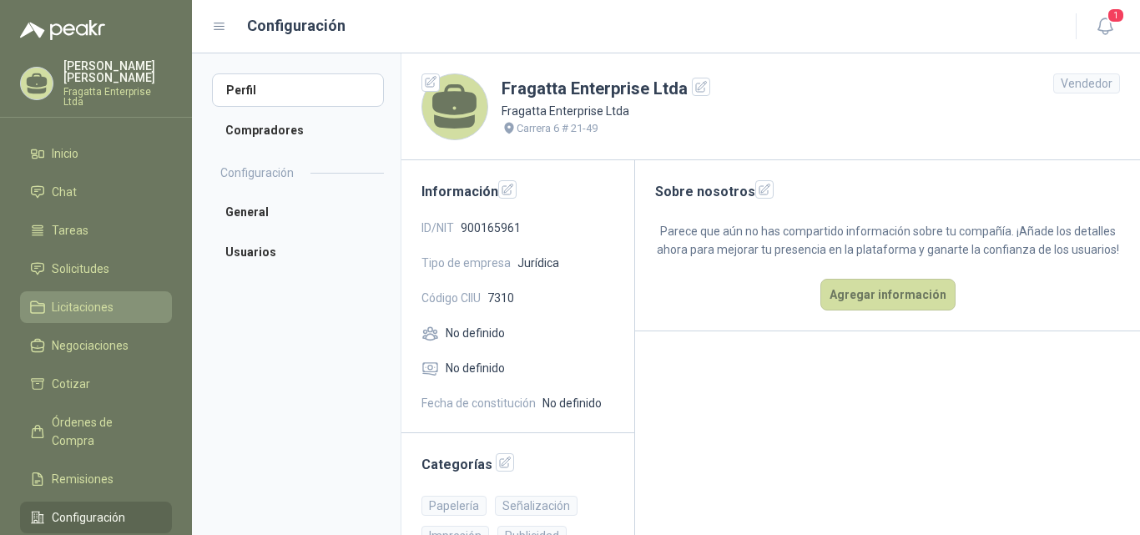
click at [102, 298] on span "Licitaciones" at bounding box center [83, 307] width 62 height 18
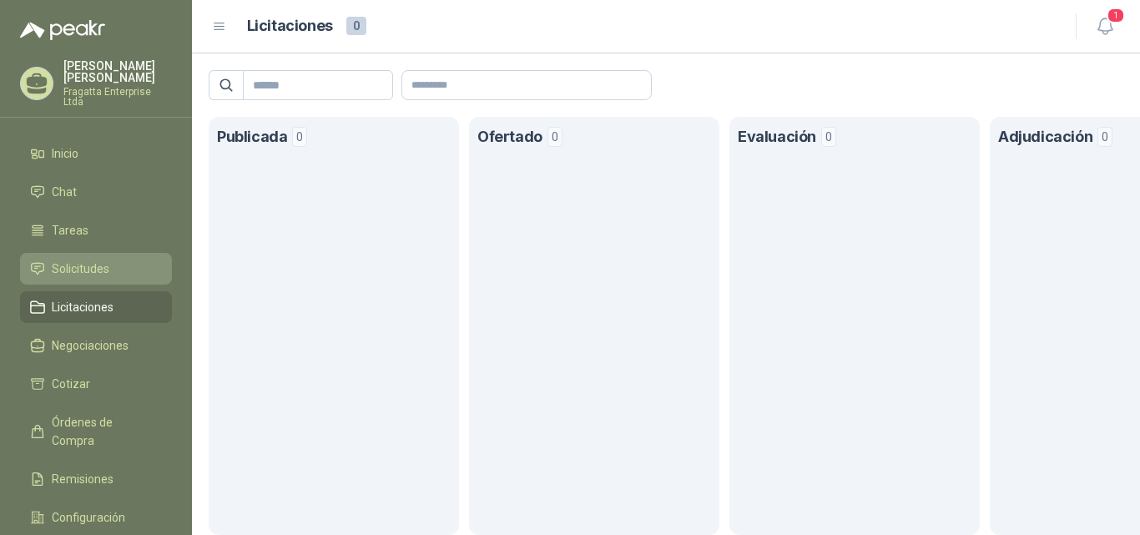
click at [99, 253] on link "Solicitudes" at bounding box center [96, 269] width 152 height 32
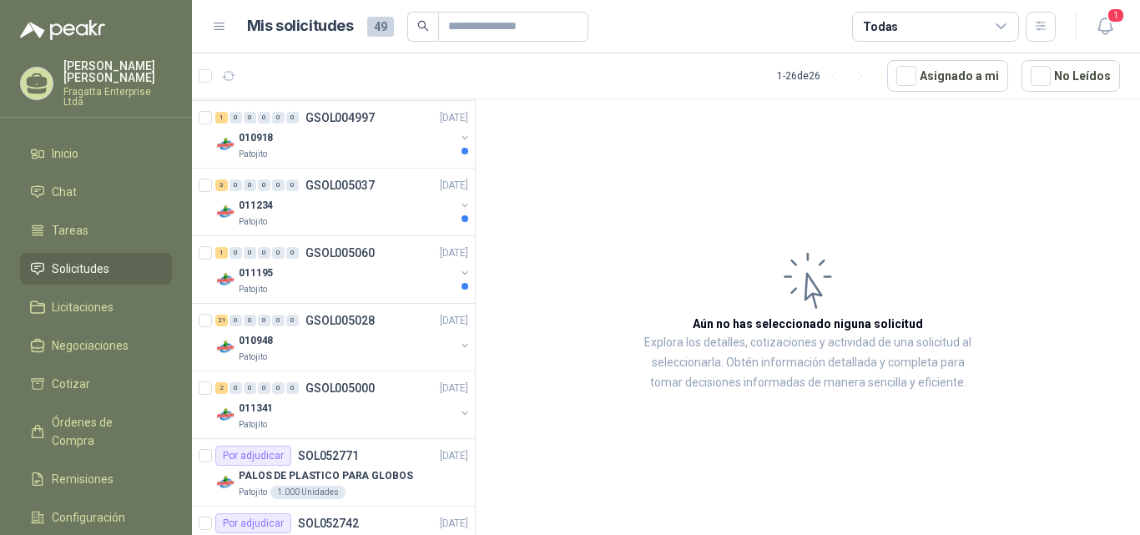
scroll to position [1493, 0]
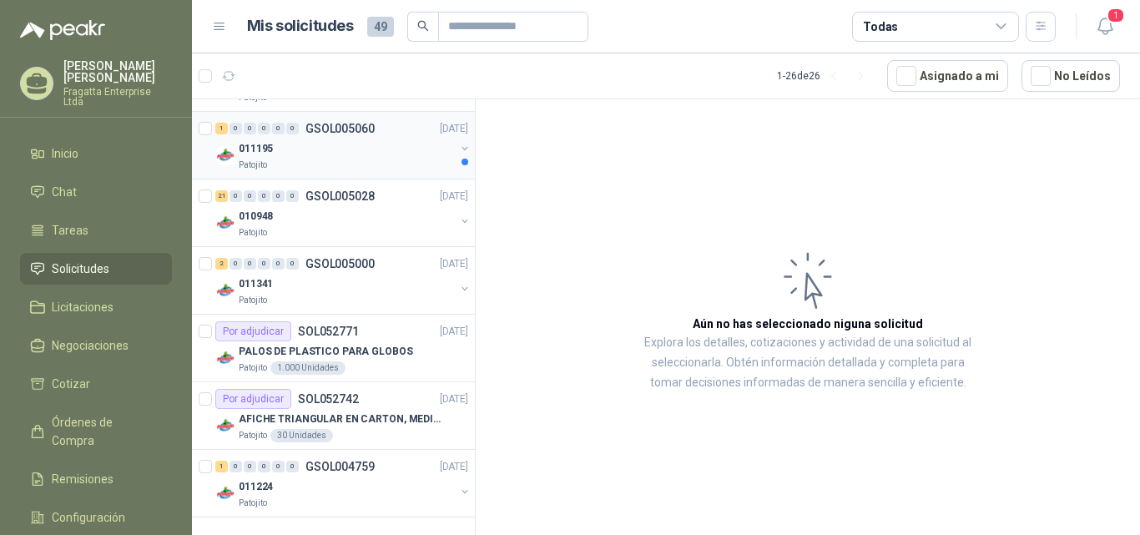
click at [368, 149] on div "011195" at bounding box center [347, 149] width 216 height 20
